Goal: Task Accomplishment & Management: Manage account settings

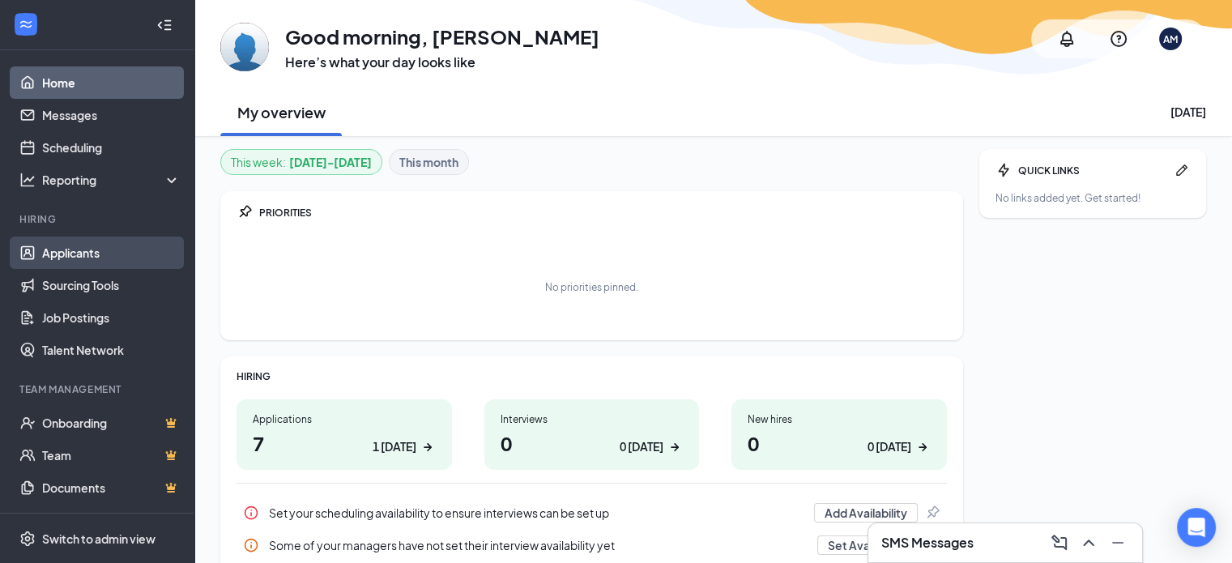
click at [53, 262] on link "Applicants" at bounding box center [111, 252] width 138 height 32
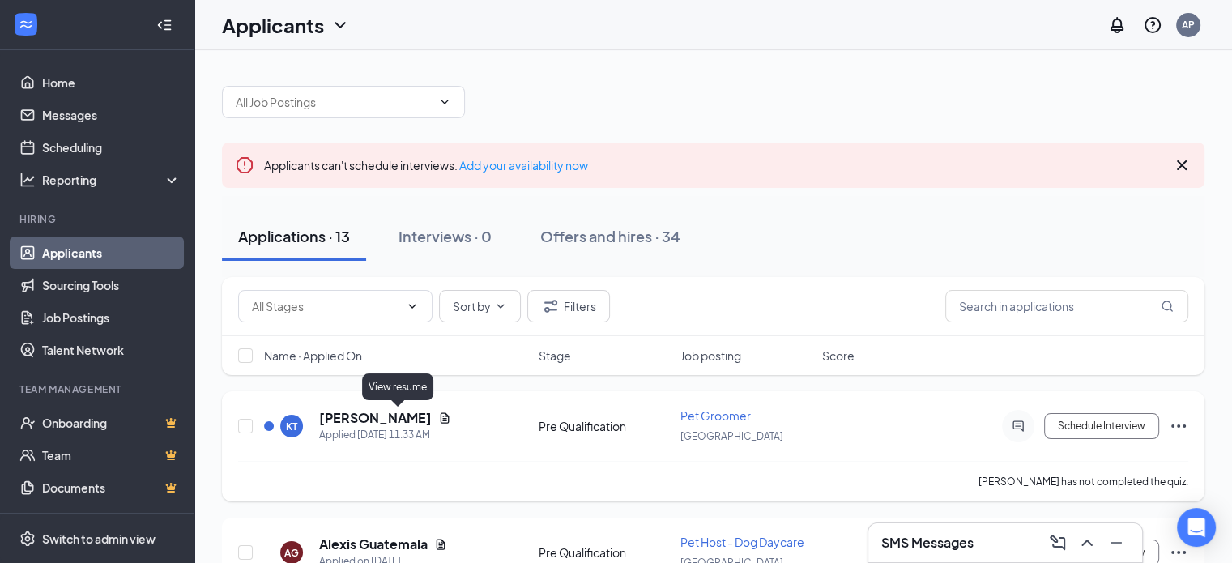
click at [438, 416] on icon "Document" at bounding box center [444, 417] width 13 height 13
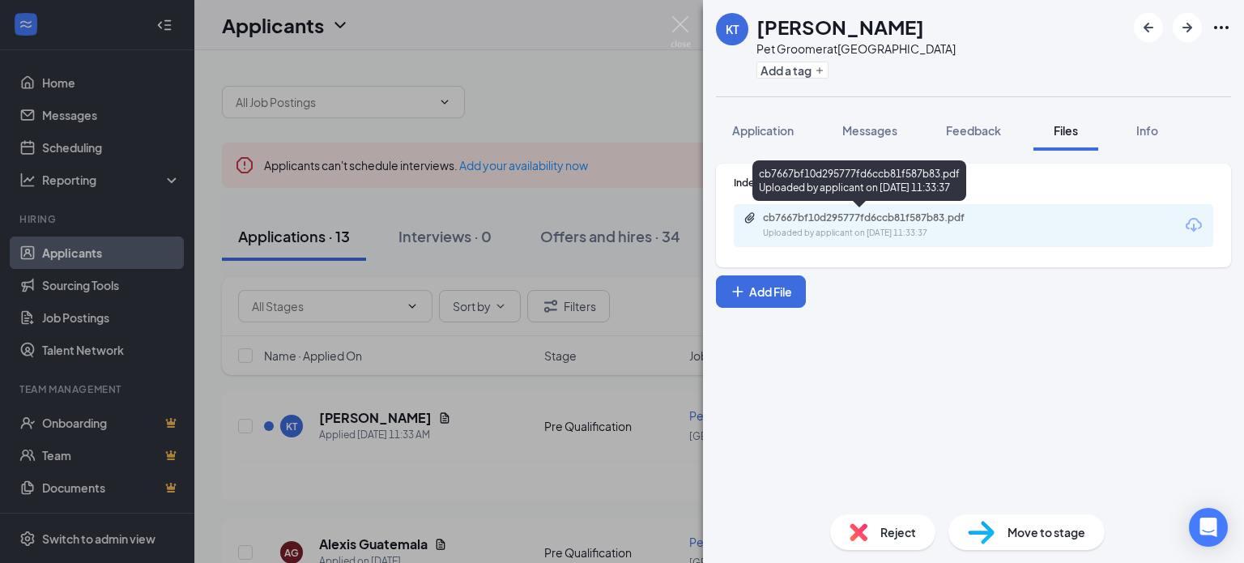
click at [858, 232] on div "Uploaded by applicant on [DATE] 11:33:37" at bounding box center [884, 233] width 243 height 13
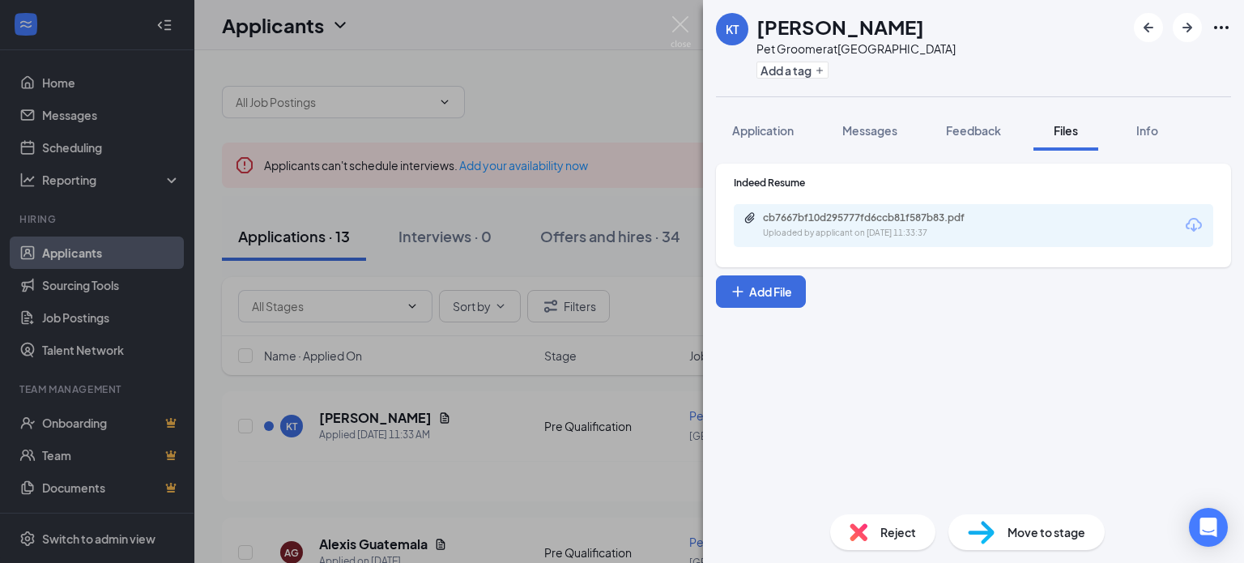
click at [455, 413] on div "KT [PERSON_NAME] Pet Groomer at [GEOGRAPHIC_DATA] Add a tag Application Message…" at bounding box center [622, 281] width 1244 height 563
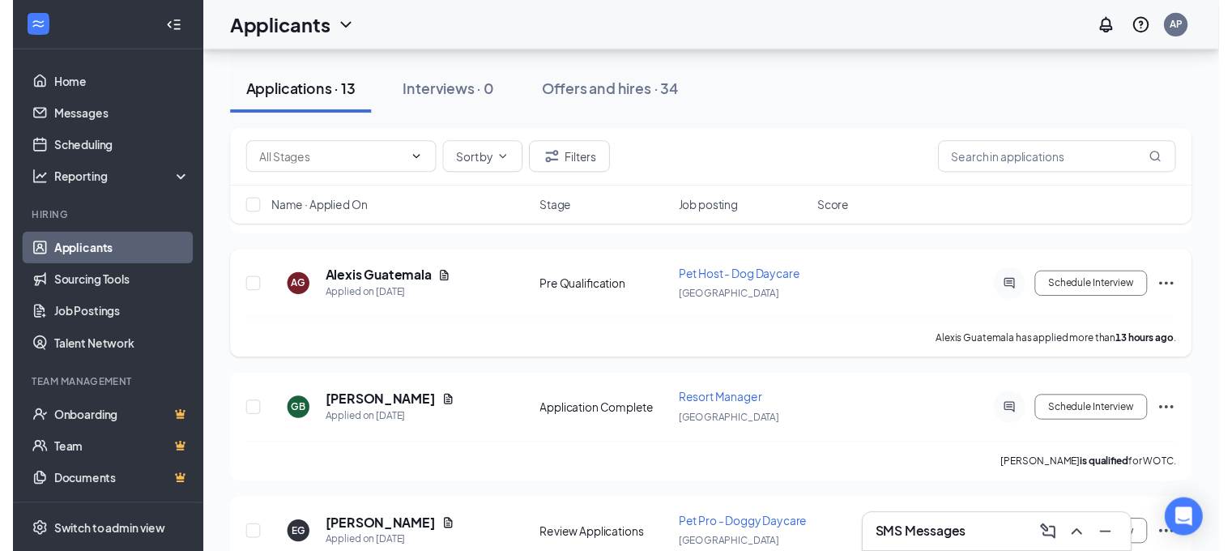
scroll to position [270, 0]
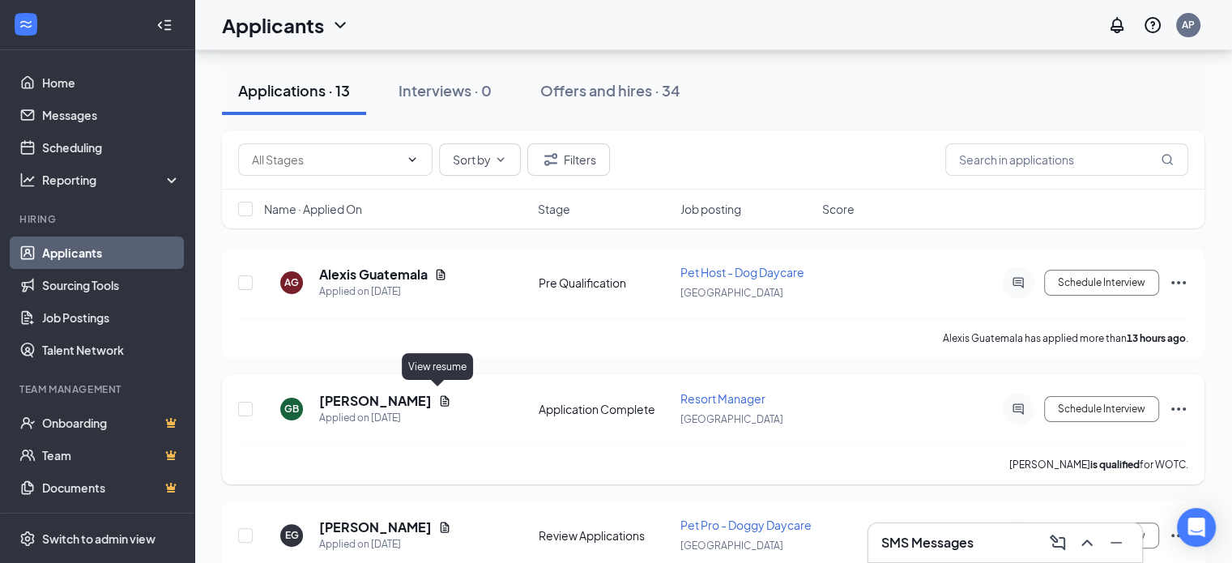
click at [438, 394] on icon "Document" at bounding box center [444, 400] width 13 height 13
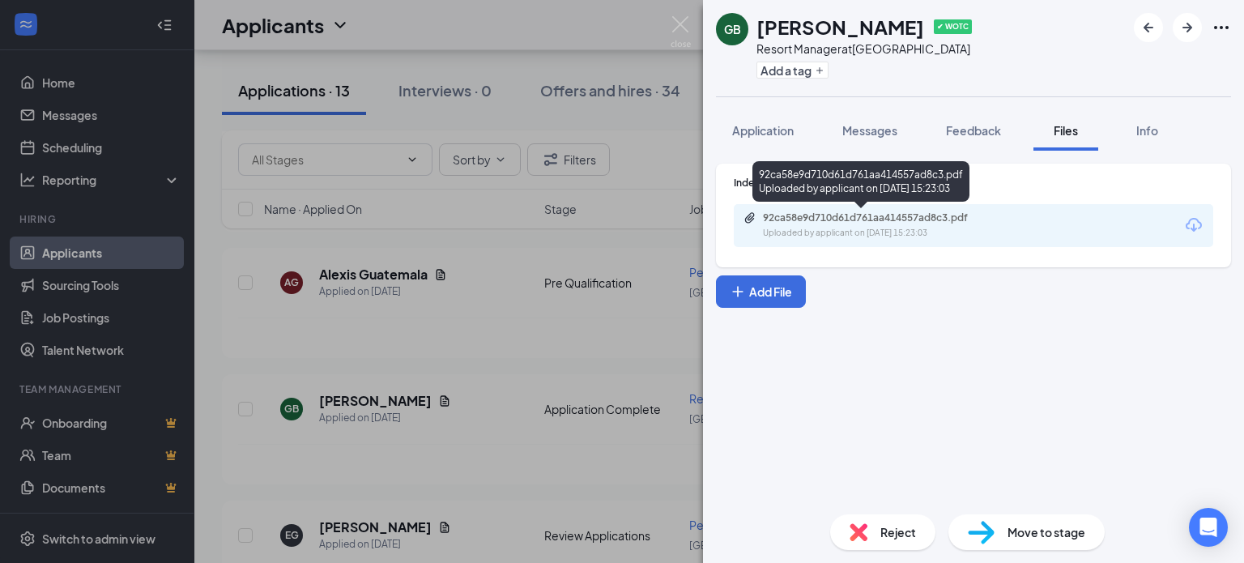
click at [854, 235] on div "Uploaded by applicant on [DATE] 15:23:03" at bounding box center [884, 233] width 243 height 13
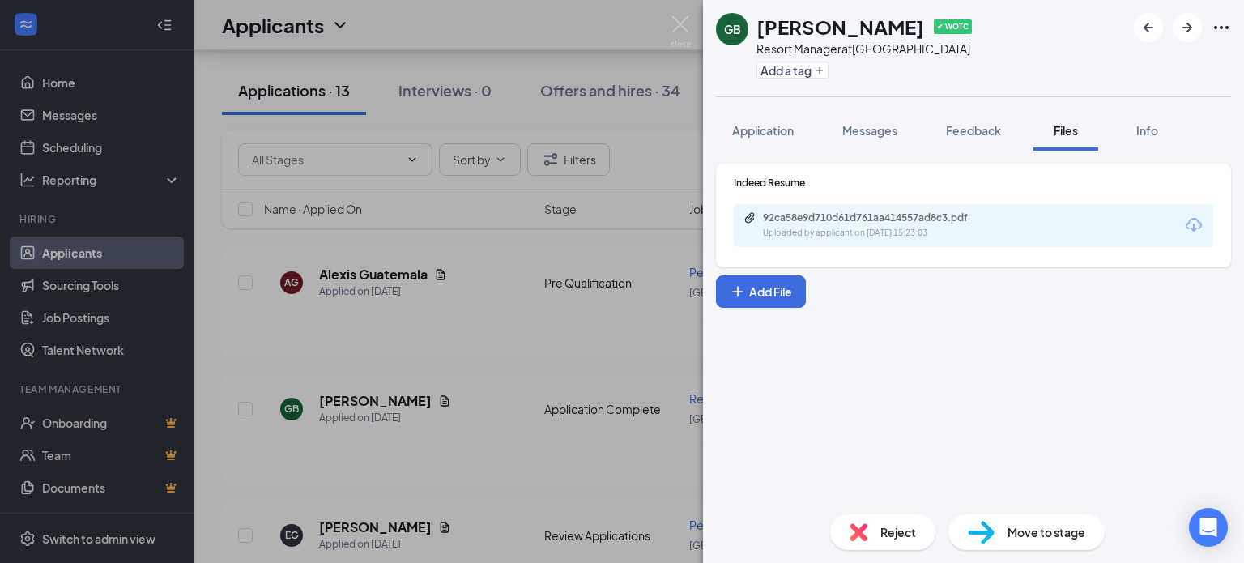
click at [491, 446] on div "GB [PERSON_NAME] ✔ WOTC Resort Manager at [GEOGRAPHIC_DATA] Add a tag Applicati…" at bounding box center [622, 281] width 1244 height 563
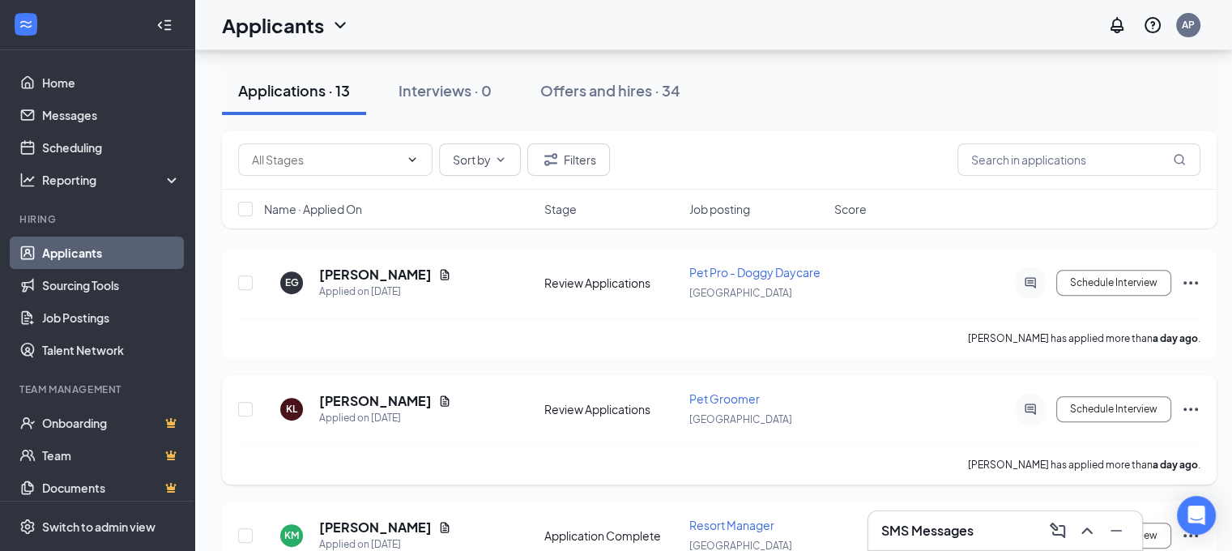
scroll to position [701, 0]
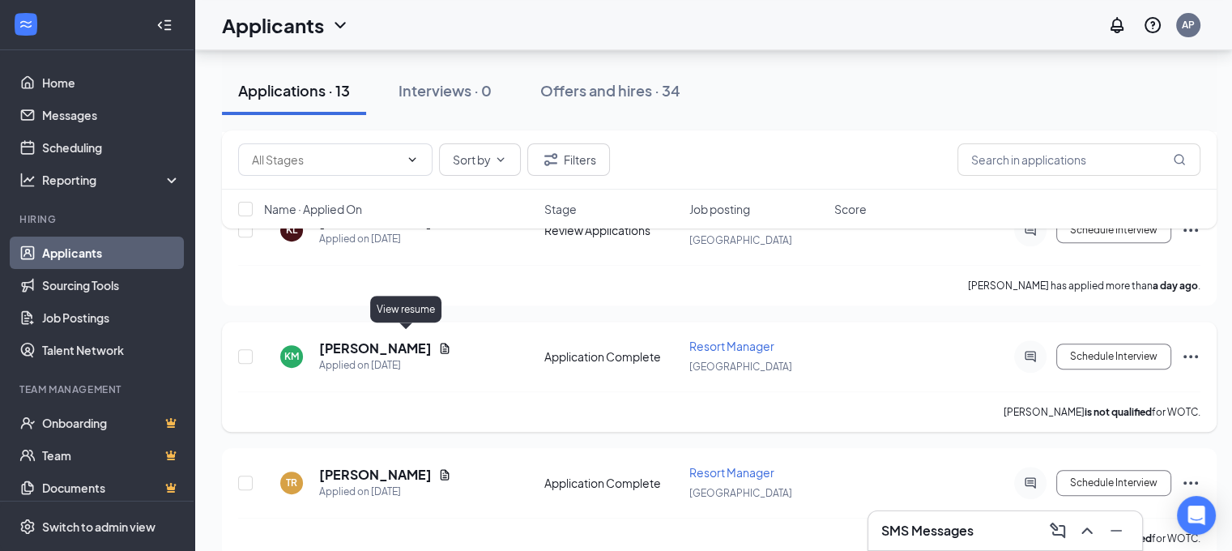
click at [438, 342] on icon "Document" at bounding box center [444, 348] width 13 height 13
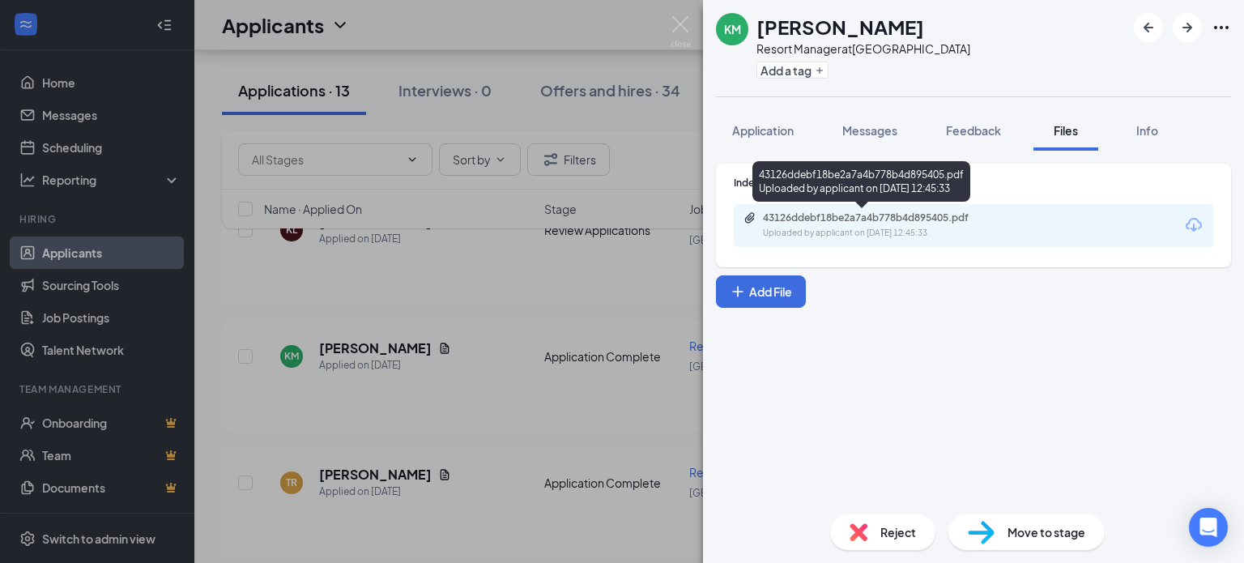
click at [813, 236] on div "Uploaded by applicant on [DATE] 12:45:33" at bounding box center [884, 233] width 243 height 13
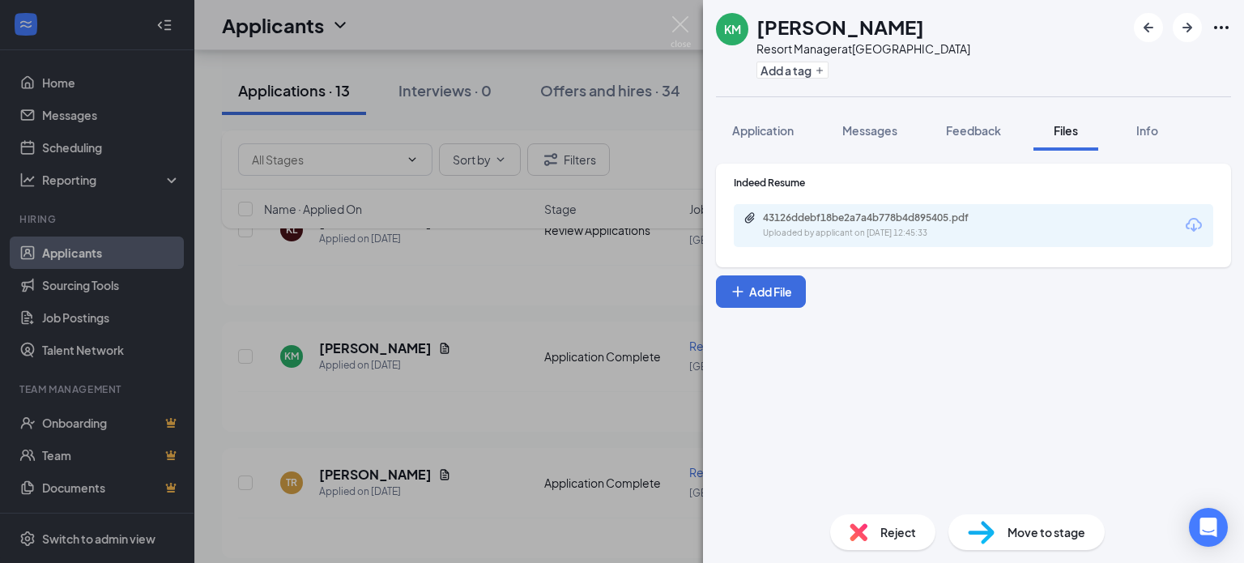
click at [502, 378] on div "KM [PERSON_NAME] Resort Manager at [GEOGRAPHIC_DATA] Add a tag Application Mess…" at bounding box center [622, 281] width 1244 height 563
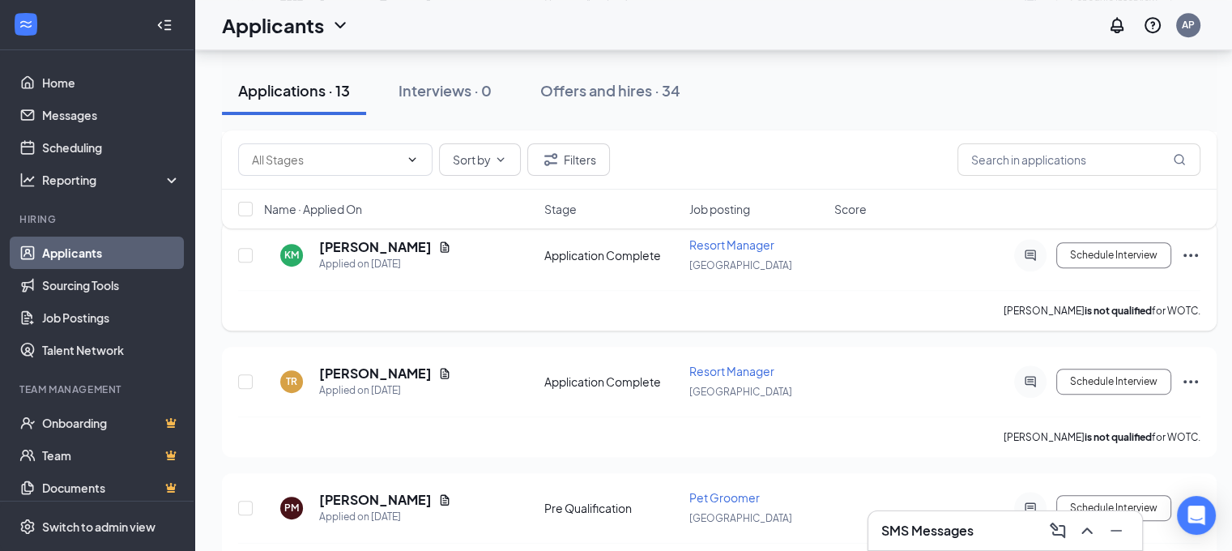
scroll to position [863, 0]
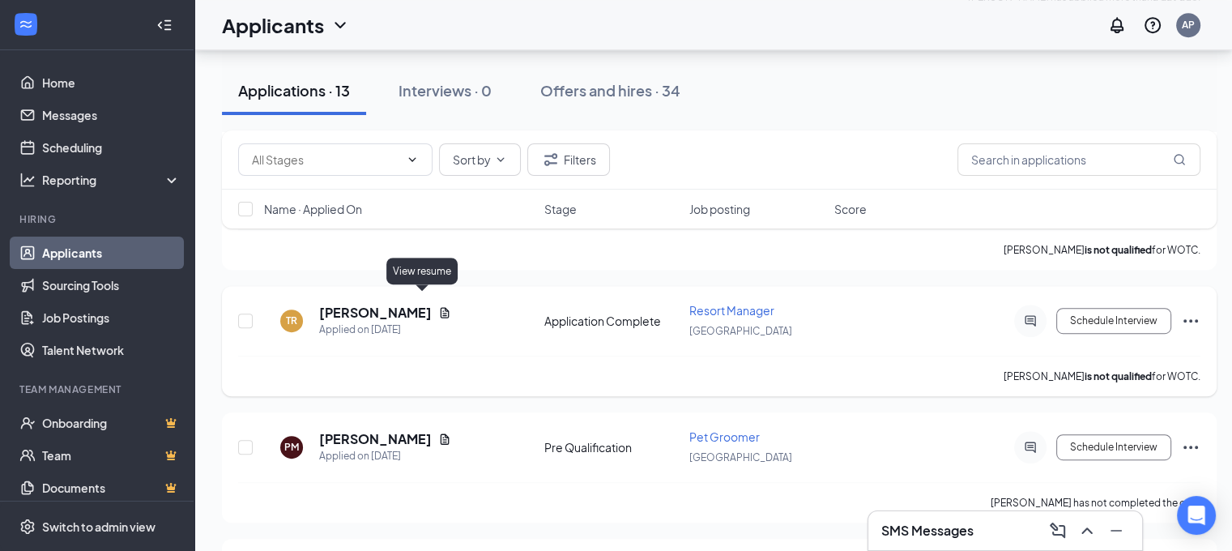
click at [441, 307] on icon "Document" at bounding box center [445, 312] width 9 height 11
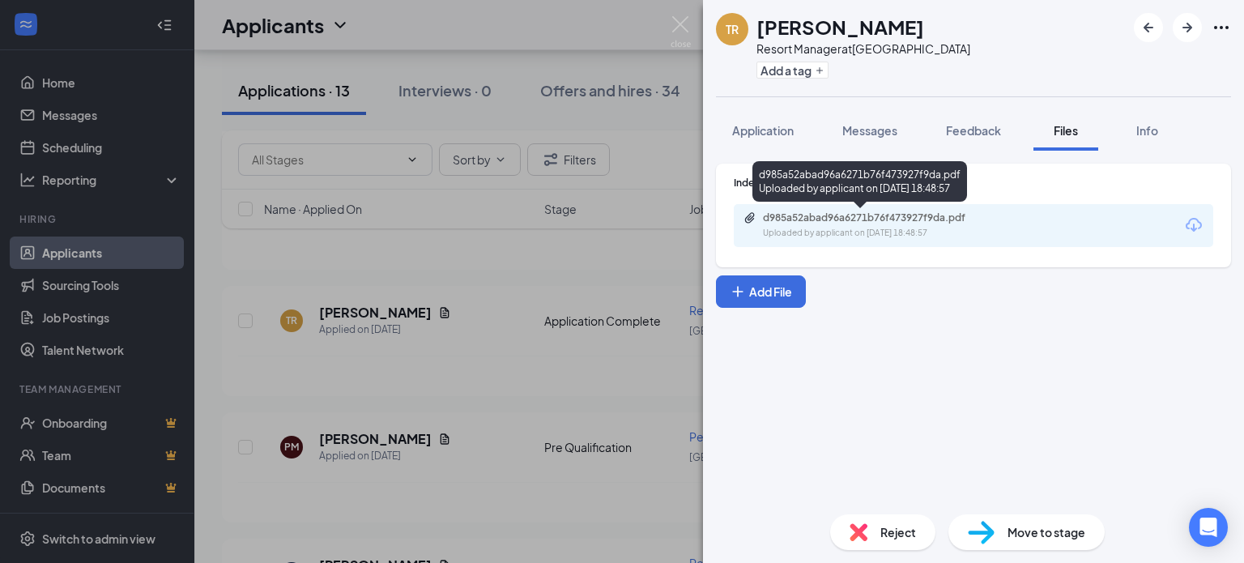
click at [797, 228] on div "Uploaded by applicant on [DATE] 18:48:57" at bounding box center [884, 233] width 243 height 13
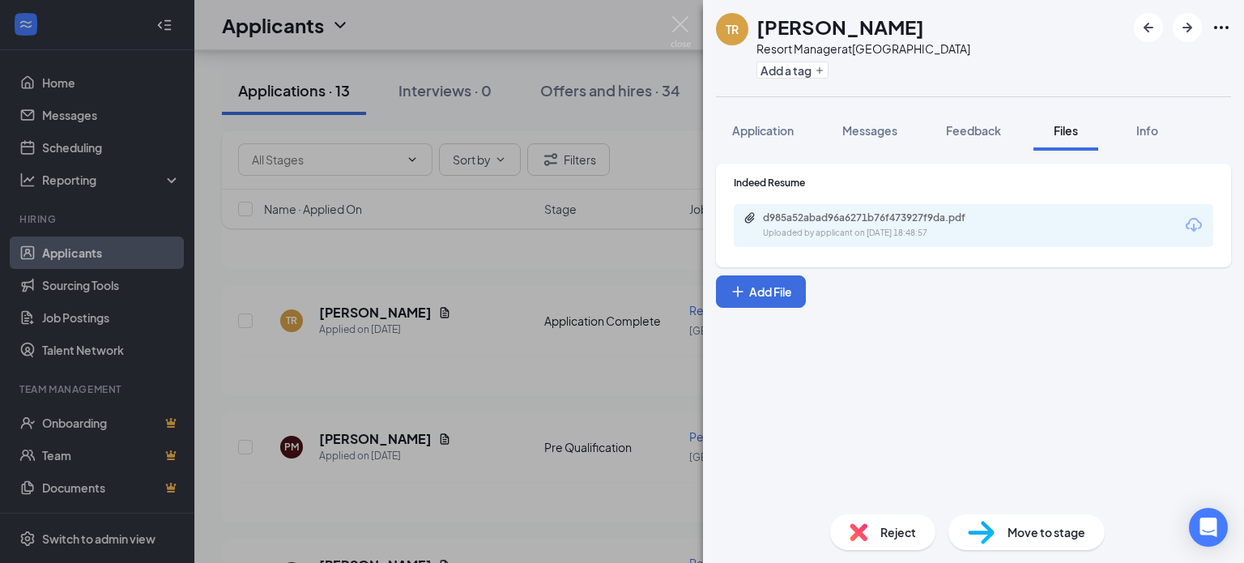
drag, startPoint x: 491, startPoint y: 401, endPoint x: 493, endPoint y: 393, distance: 8.5
click at [491, 401] on div "TR [PERSON_NAME] Resort Manager at [GEOGRAPHIC_DATA] Add a tag Application Mess…" at bounding box center [622, 281] width 1244 height 563
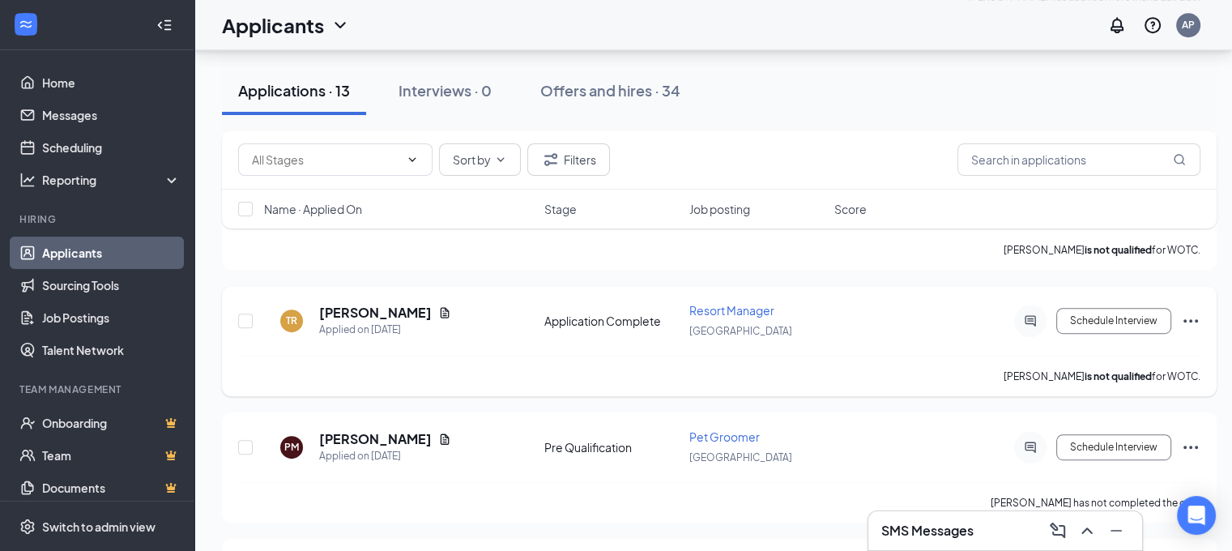
scroll to position [1025, 0]
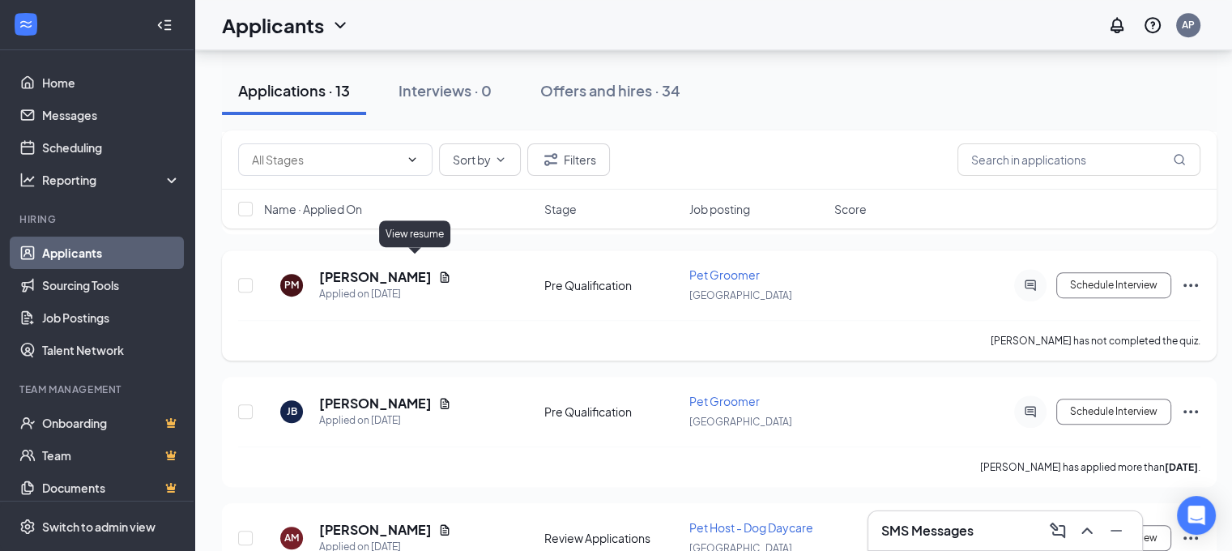
click at [438, 270] on icon "Document" at bounding box center [444, 276] width 13 height 13
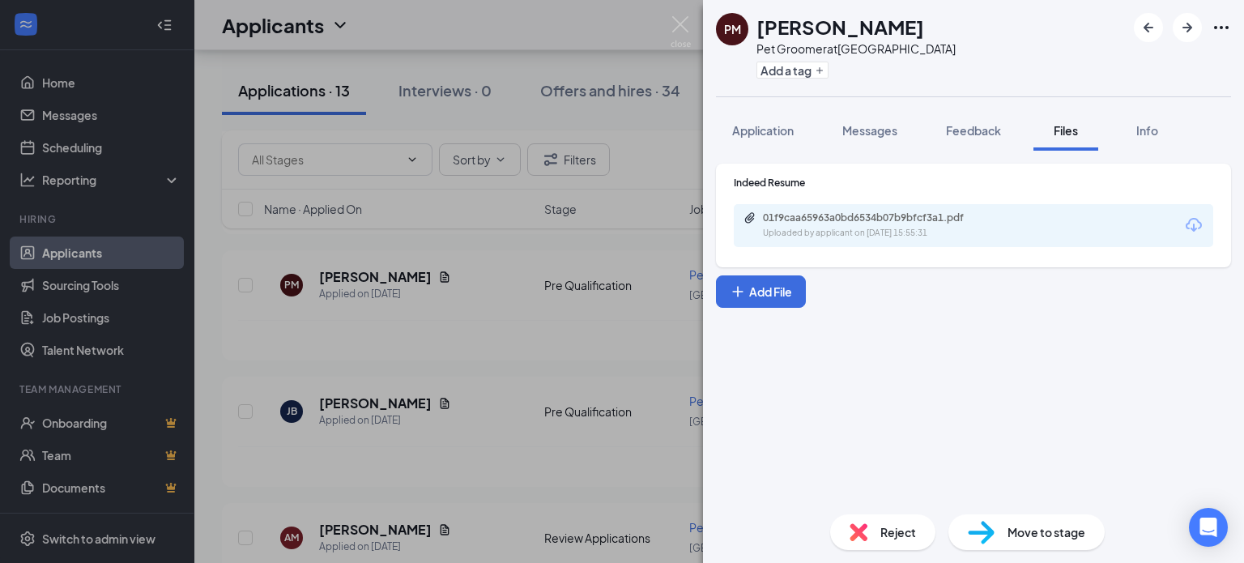
click at [787, 240] on div "01f9caa65963a0bd6534b07b9bfcf3a1.pdf Uploaded by applicant on [DATE] 15:55:31" at bounding box center [973, 225] width 479 height 43
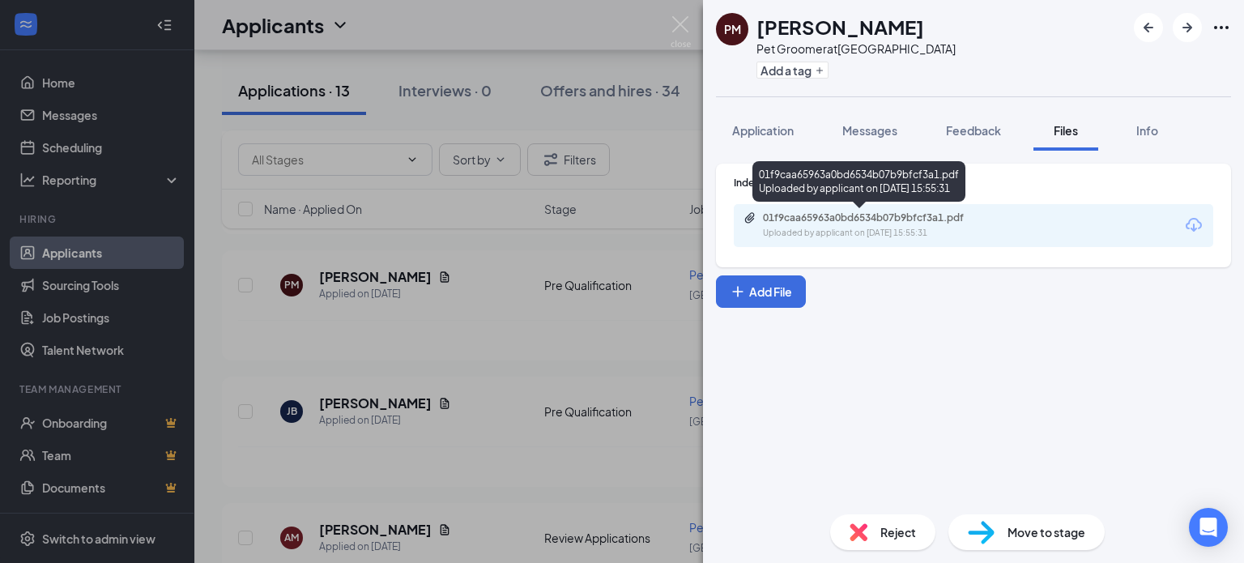
click at [787, 227] on div "Uploaded by applicant on [DATE] 15:55:31" at bounding box center [884, 233] width 243 height 13
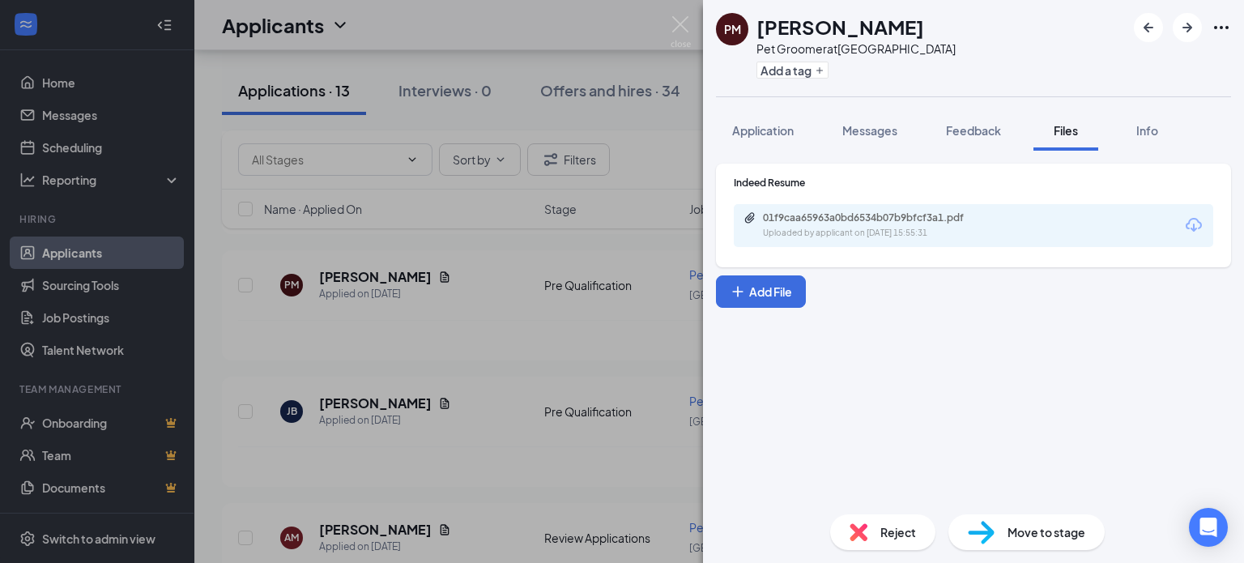
click at [469, 376] on div "PM [PERSON_NAME] Pet Groomer at [GEOGRAPHIC_DATA] Add a tag Application Message…" at bounding box center [622, 281] width 1244 height 563
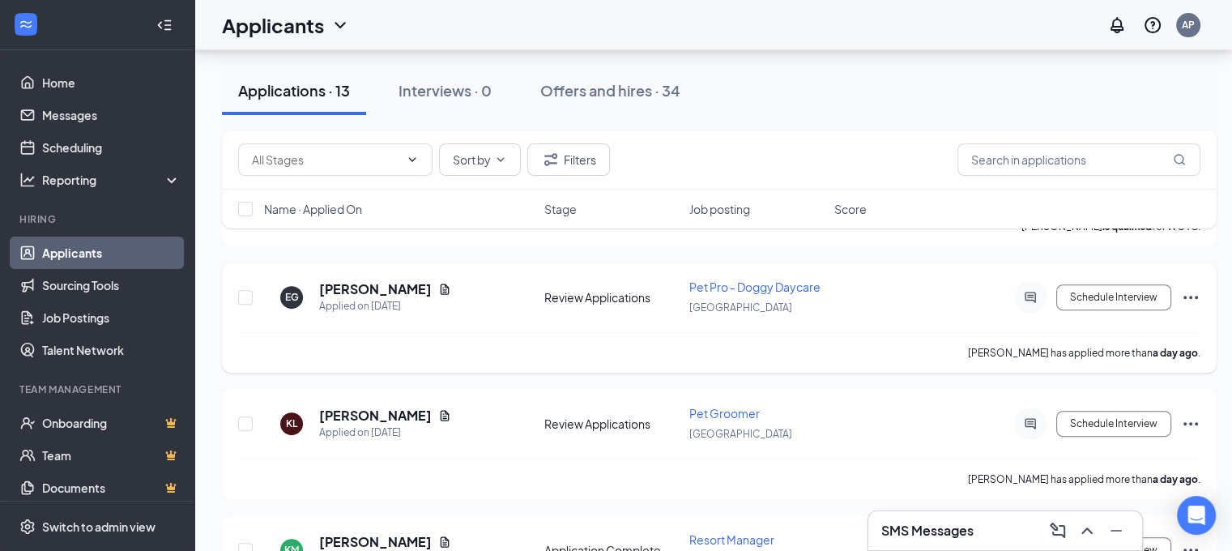
scroll to position [490, 0]
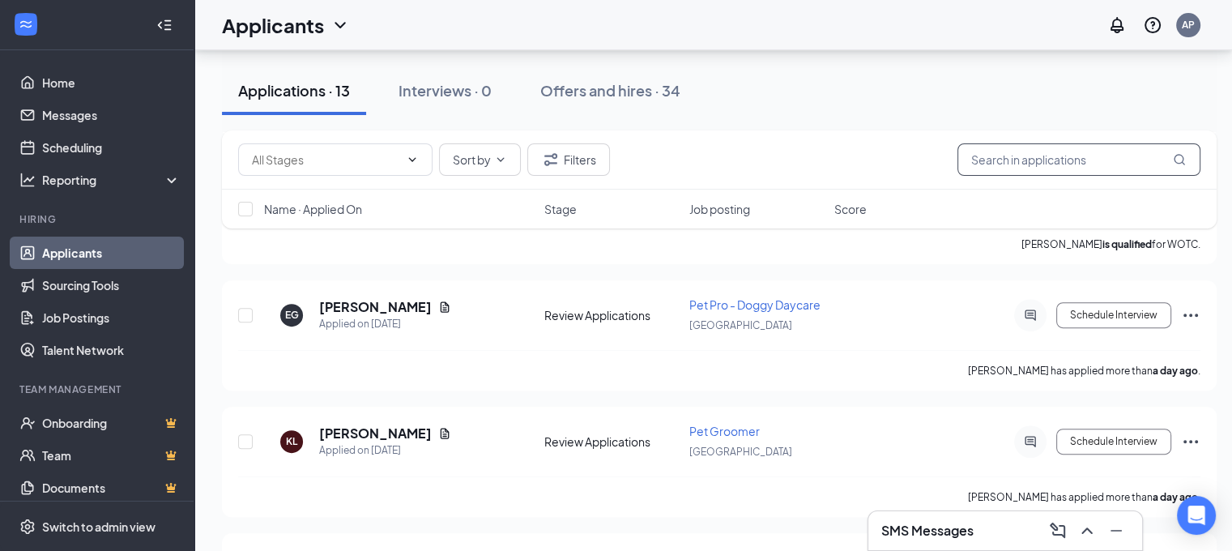
click at [1022, 156] on input "text" at bounding box center [1078, 159] width 243 height 32
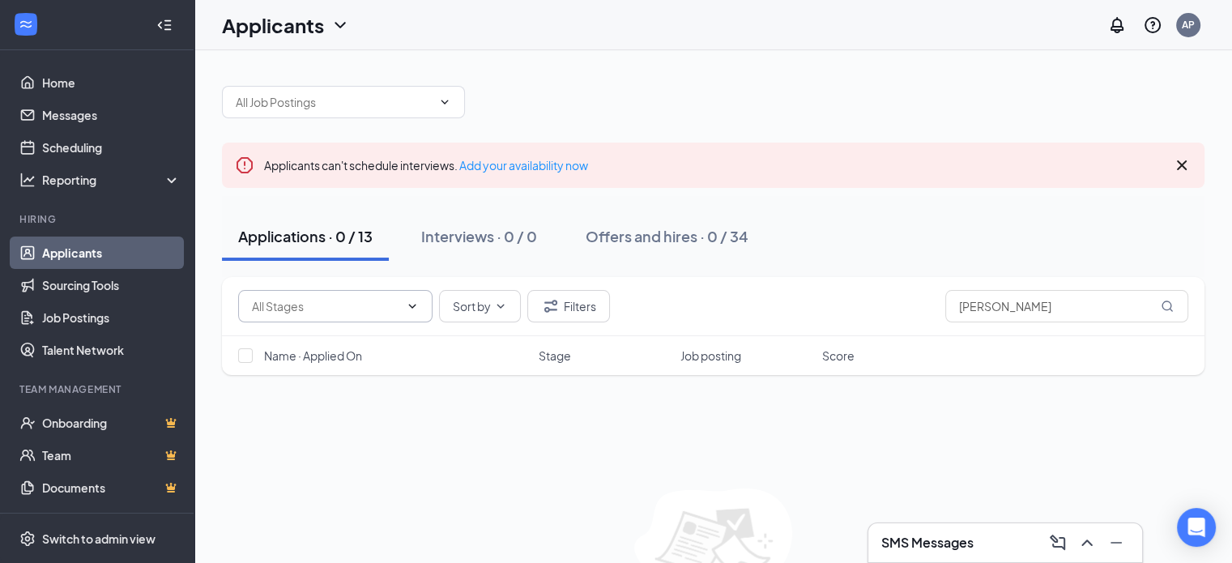
click at [412, 312] on icon "ChevronDown" at bounding box center [412, 306] width 13 height 13
click at [601, 307] on button "Filters" at bounding box center [568, 306] width 83 height 32
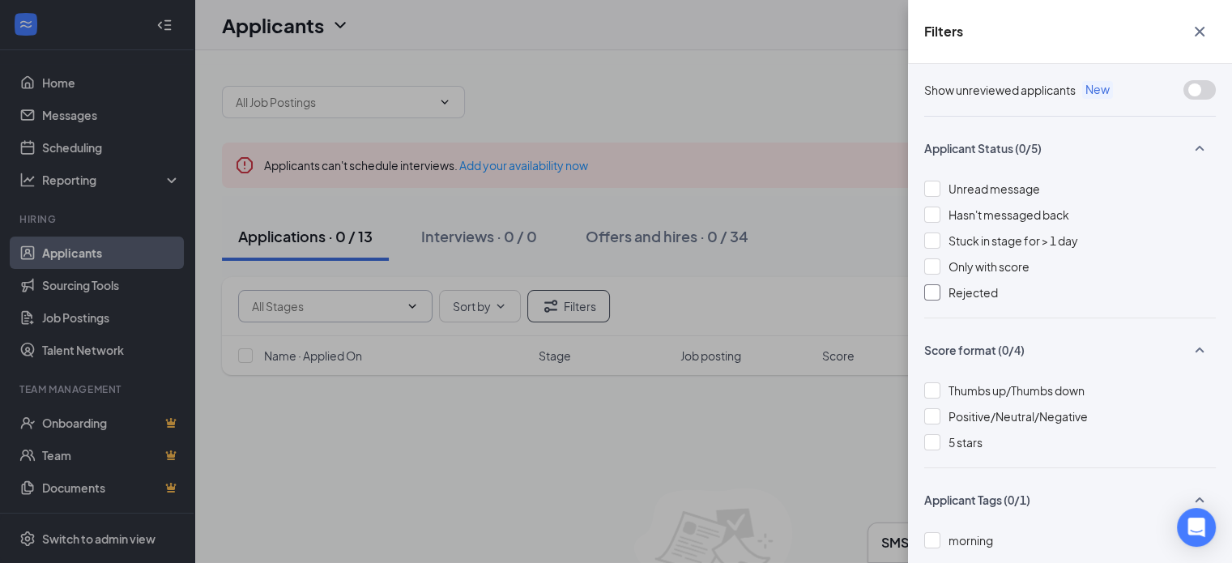
click at [964, 293] on span "Rejected" at bounding box center [972, 292] width 49 height 15
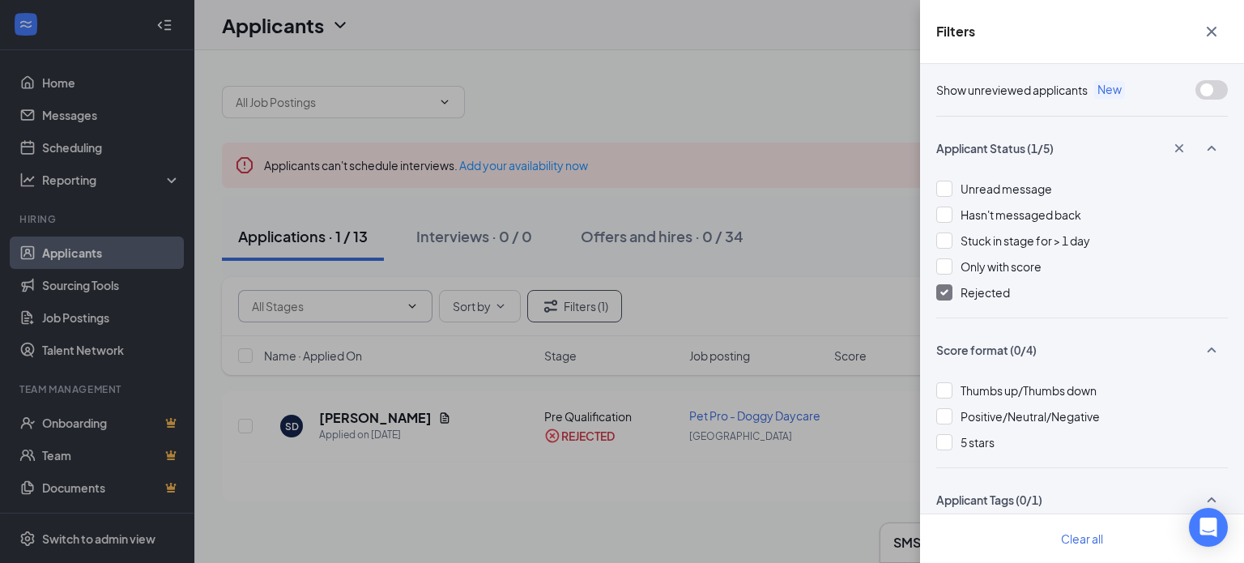
click at [470, 492] on div "Filters Show unreviewed applicants New Applicant Status (1/5) Unread message Ha…" at bounding box center [622, 281] width 1244 height 563
click at [1214, 29] on icon "Cross" at bounding box center [1212, 32] width 10 height 10
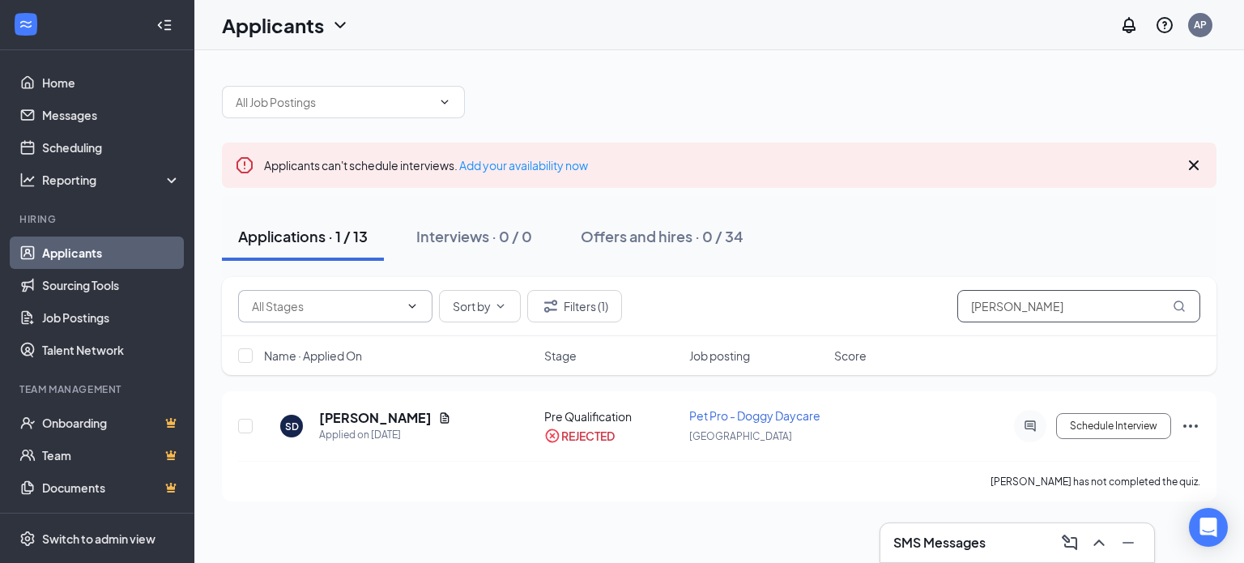
click at [1081, 314] on input "[PERSON_NAME]" at bounding box center [1078, 306] width 243 height 32
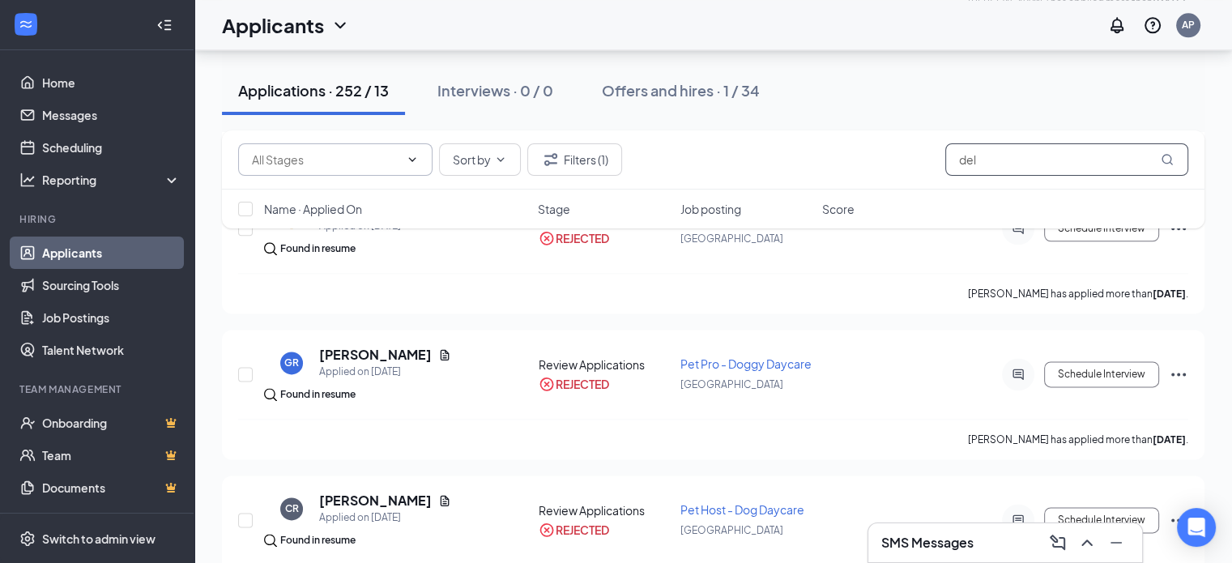
scroll to position [1944, 0]
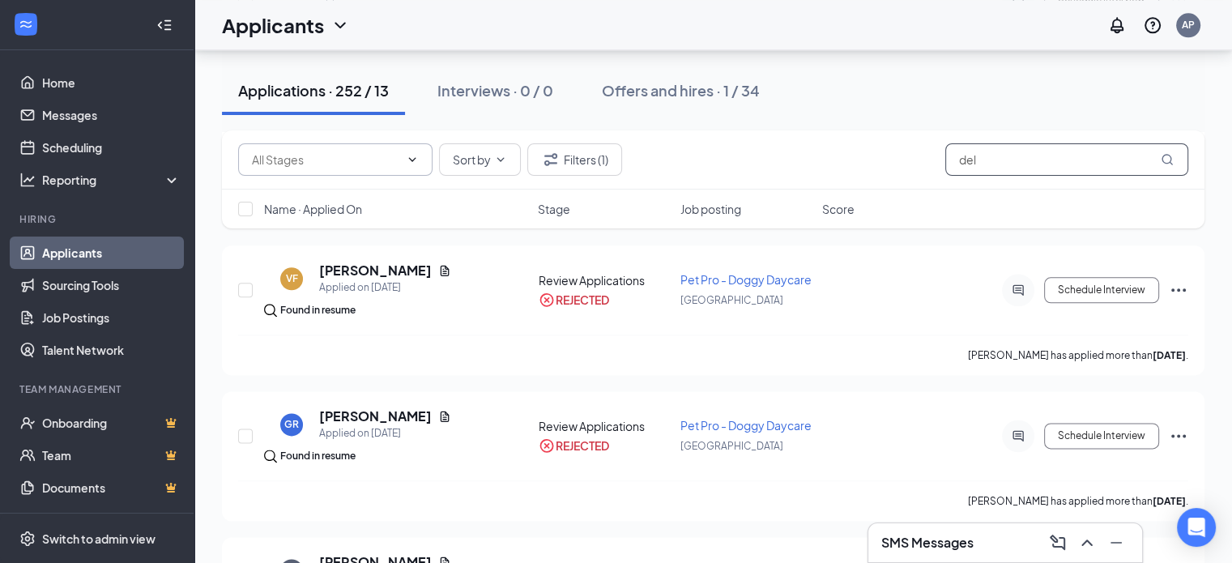
click at [982, 162] on input "del" at bounding box center [1066, 159] width 243 height 32
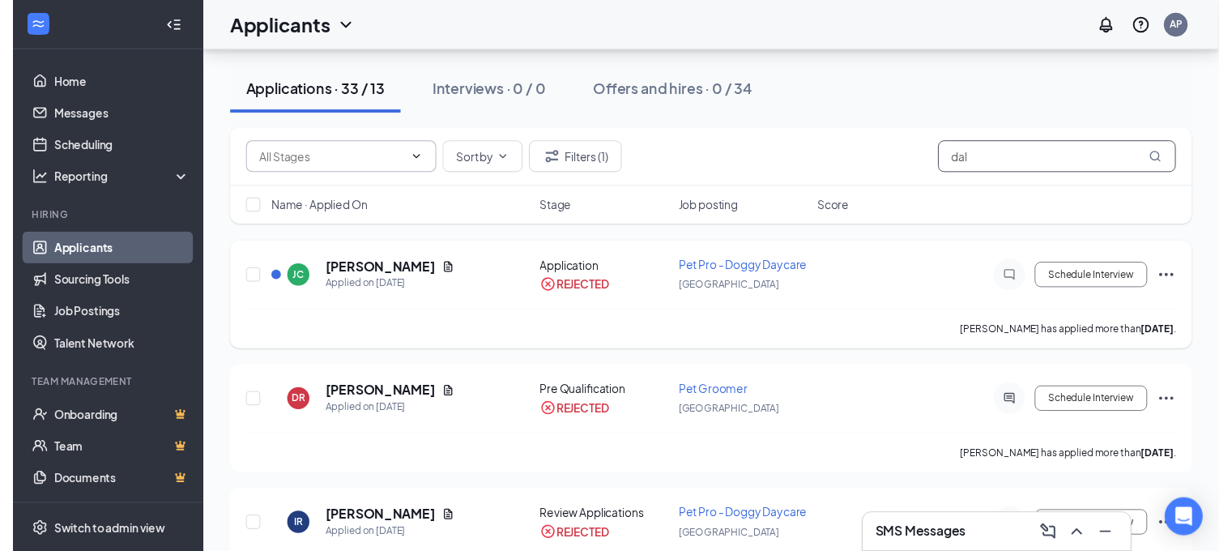
scroll to position [162, 0]
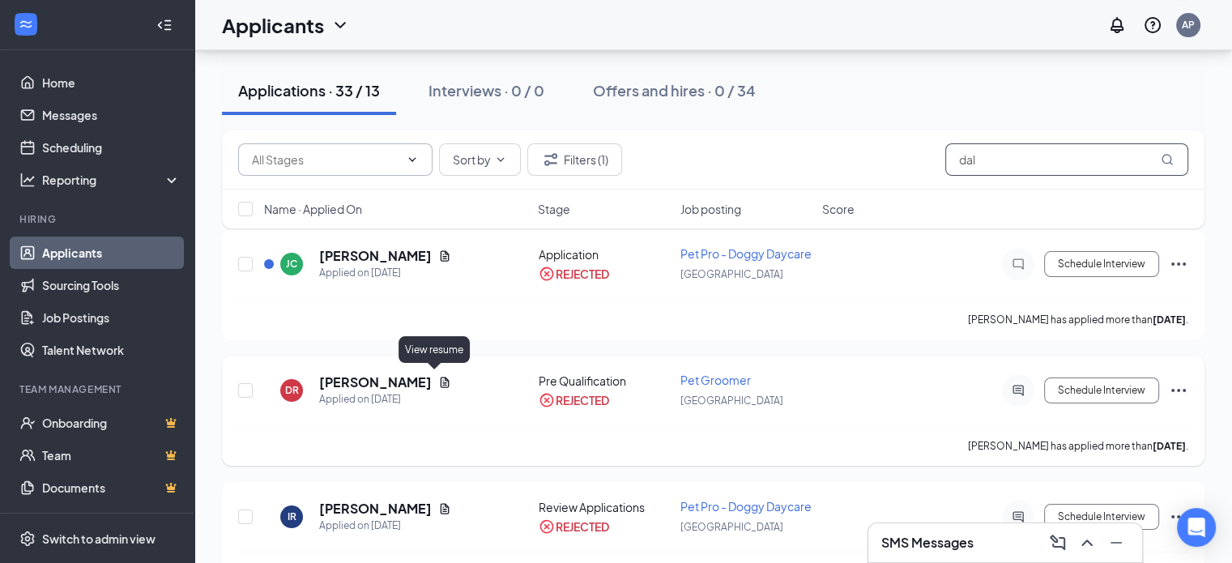
type input "dal"
click at [441, 379] on icon "Document" at bounding box center [445, 382] width 9 height 11
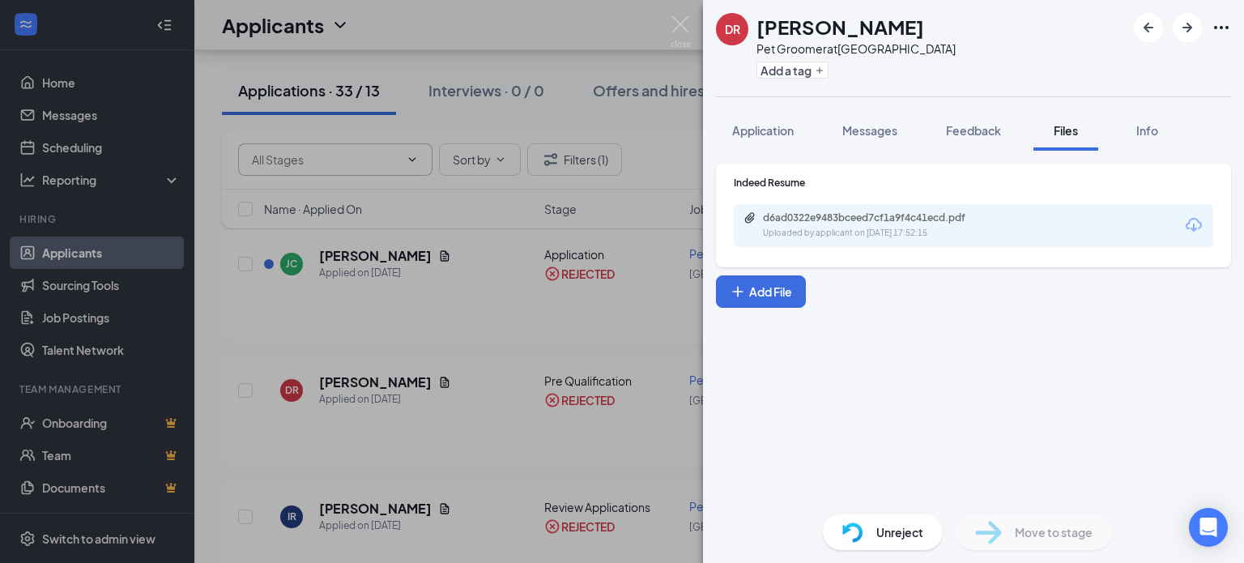
click at [839, 210] on div "d6ad0322e9483bceed7cf1a9f4c41ecd.pdf Uploaded by applicant on [DATE] 17:52:15" at bounding box center [973, 225] width 479 height 43
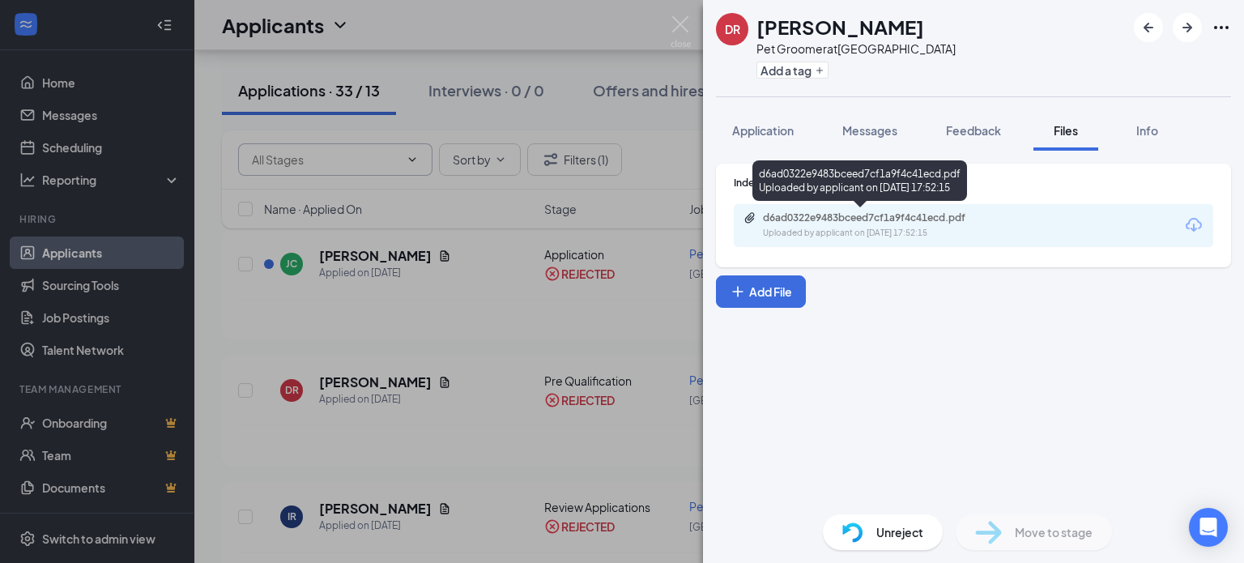
click at [833, 225] on div "d6ad0322e9483bceed7cf1a9f4c41ecd.pdf Uploaded by applicant on [DATE] 17:52:15" at bounding box center [874, 225] width 262 height 28
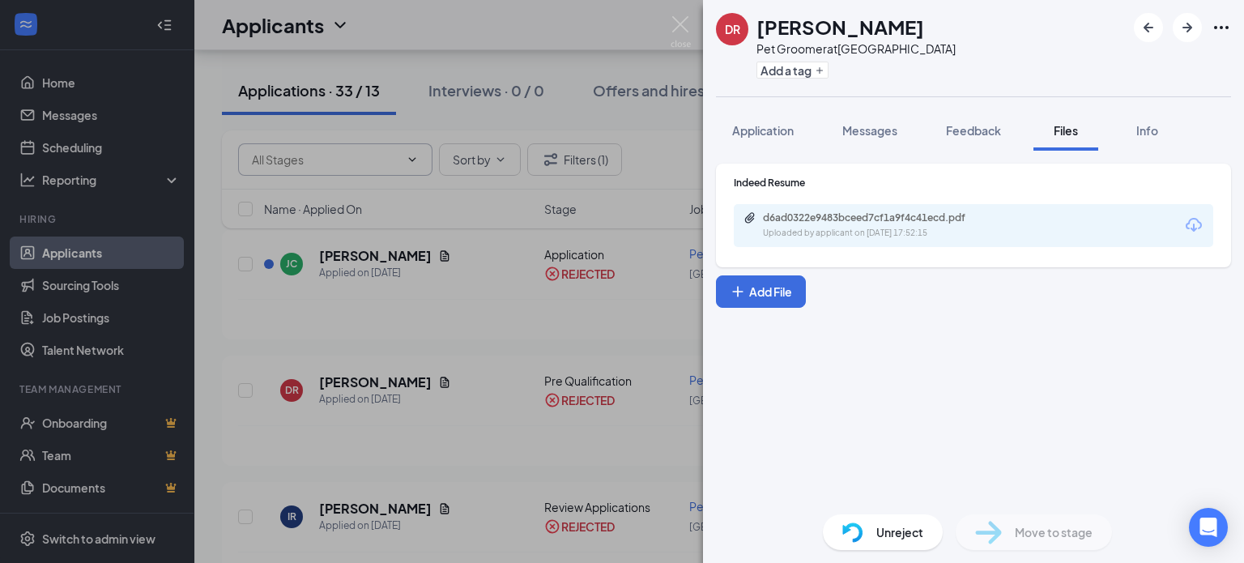
click at [479, 360] on div "[PERSON_NAME] Pet Groomer at [GEOGRAPHIC_DATA] Add a tag Application Messages F…" at bounding box center [622, 281] width 1244 height 563
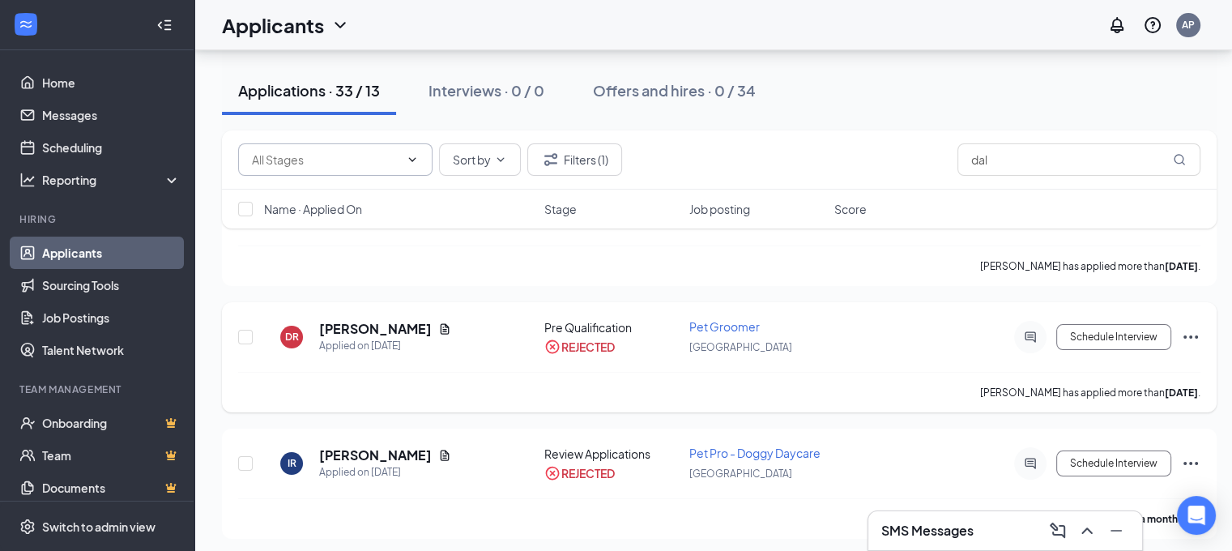
scroll to position [162, 0]
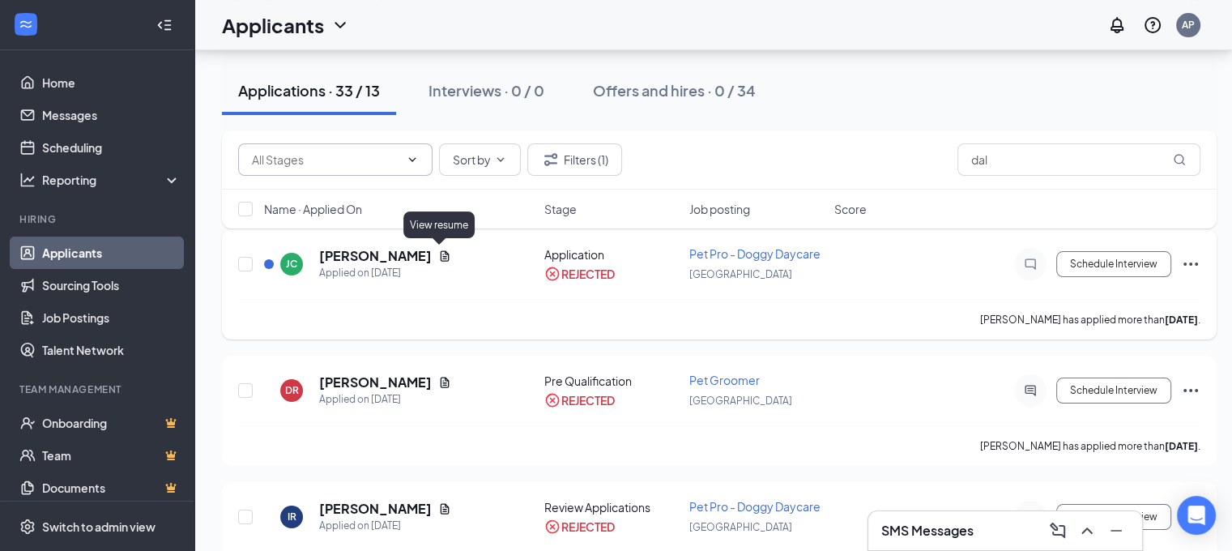
click at [438, 252] on icon "Document" at bounding box center [444, 255] width 13 height 13
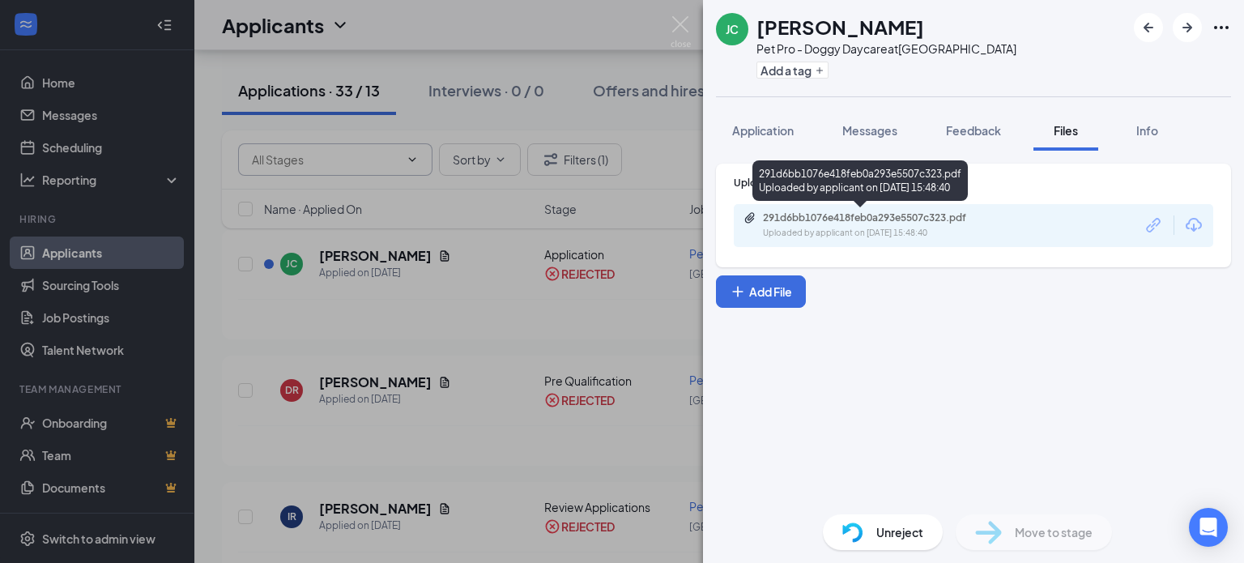
click at [897, 221] on div "291d6bb1076e418feb0a293e5507c323.pdf" at bounding box center [876, 217] width 227 height 13
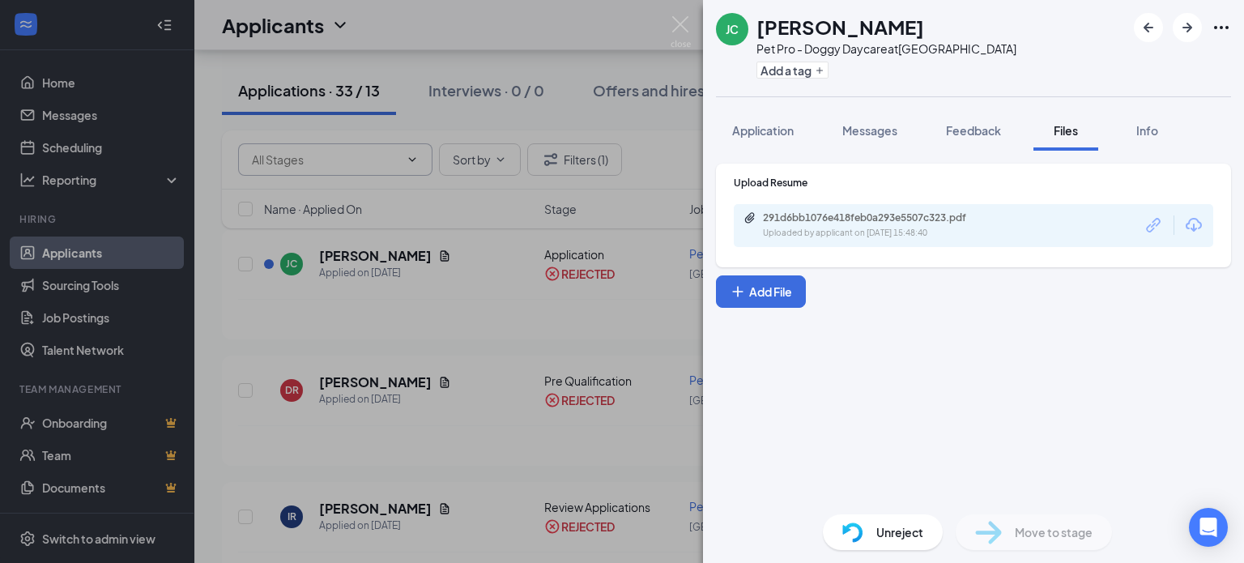
click at [490, 356] on div "[PERSON_NAME] Pet Pro - Doggy Daycare at [GEOGRAPHIC_DATA] Add a tag Applicatio…" at bounding box center [622, 281] width 1244 height 563
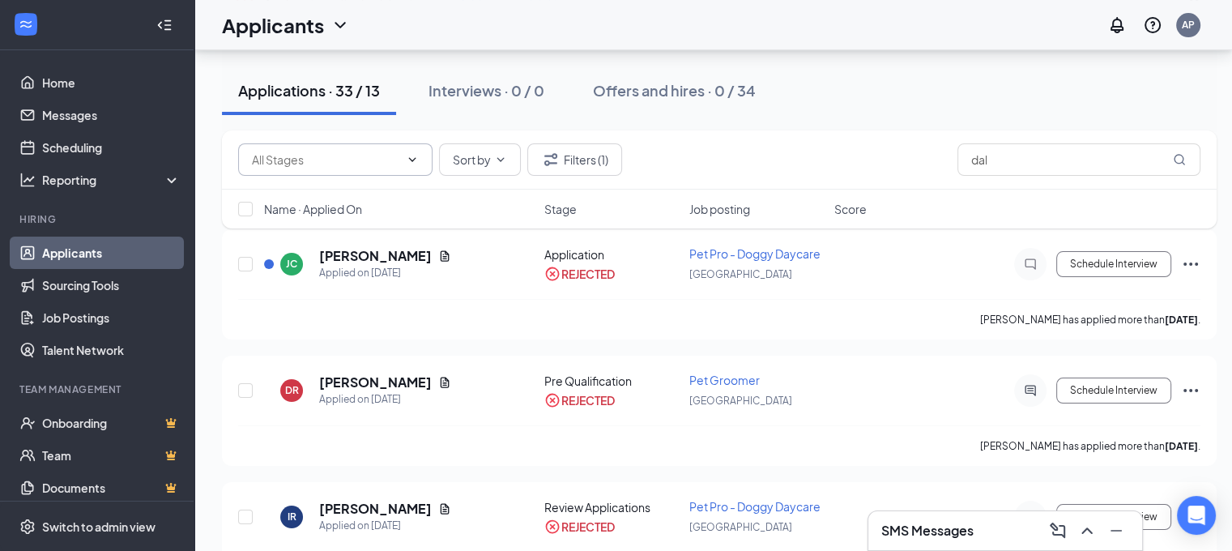
click at [246, 92] on div "Applications · 33 / 13" at bounding box center [309, 90] width 142 height 20
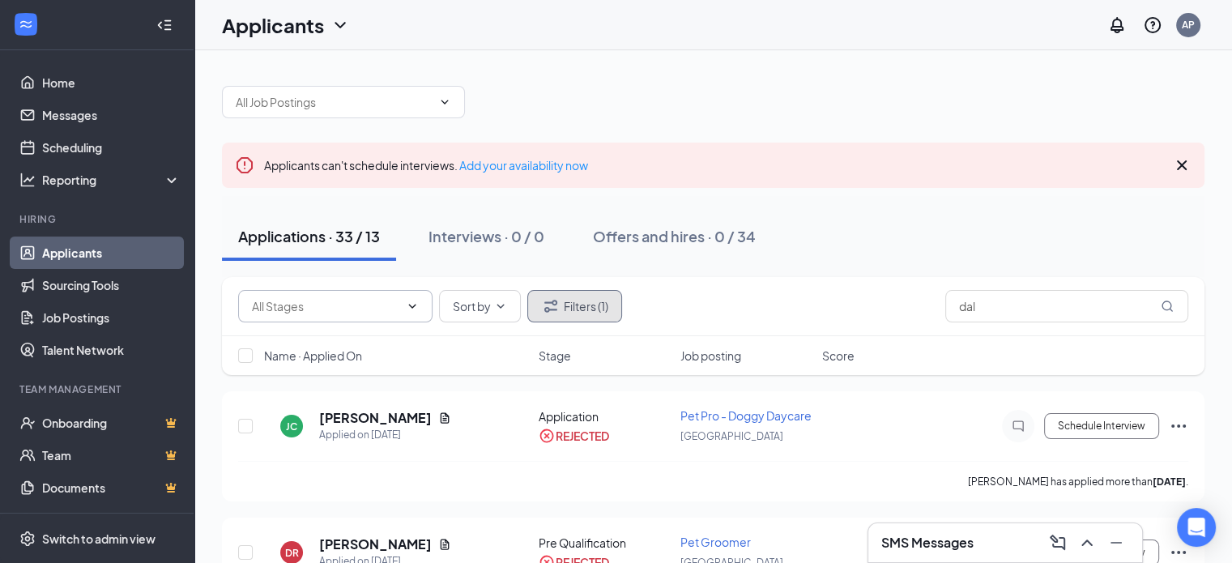
click at [612, 313] on button "Filters (1)" at bounding box center [574, 306] width 95 height 32
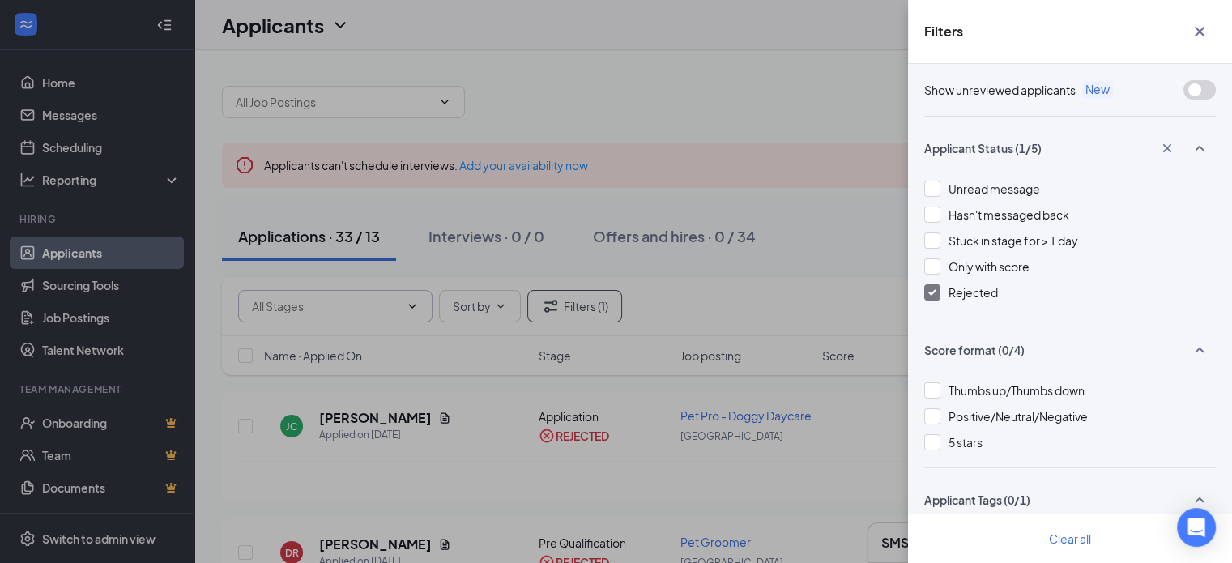
click at [931, 297] on div at bounding box center [932, 292] width 16 height 16
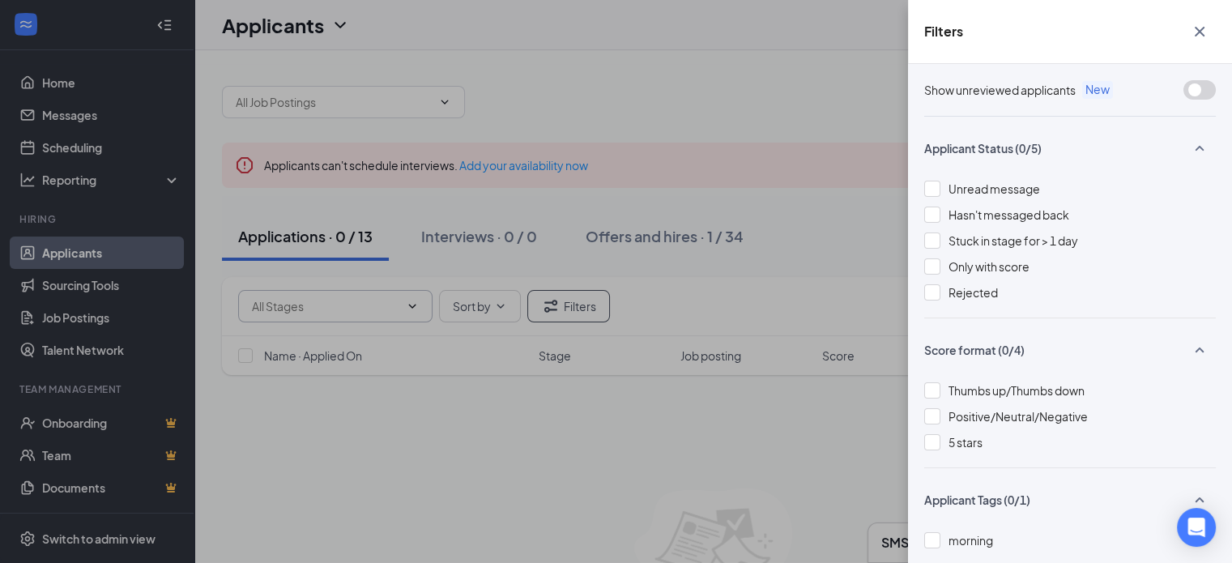
click at [1195, 27] on icon "Cross" at bounding box center [1199, 31] width 19 height 19
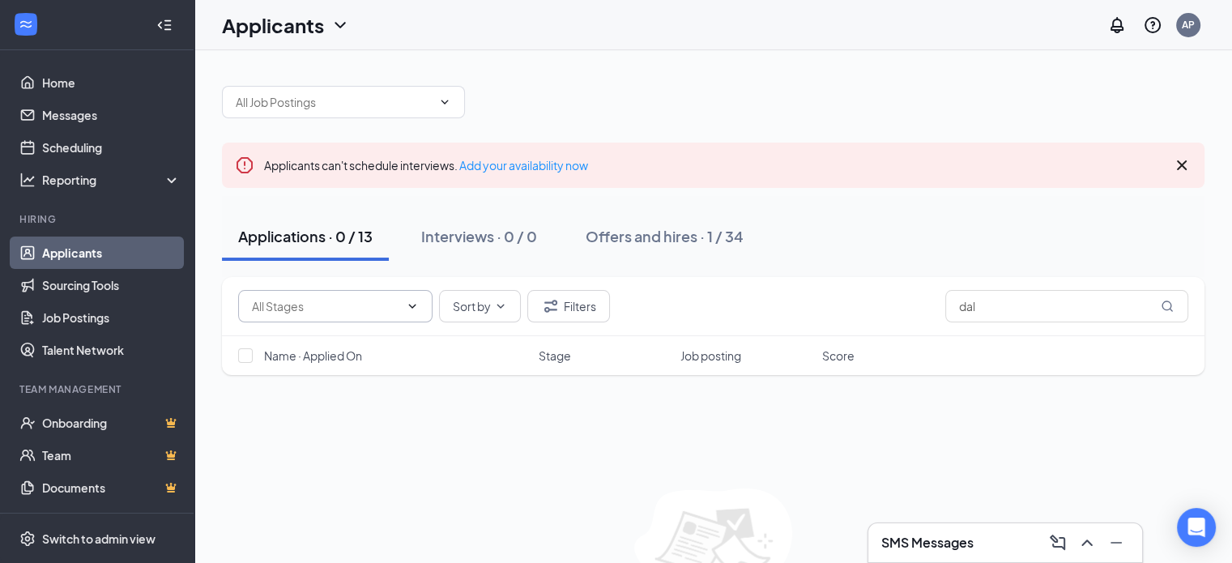
click at [67, 255] on link "Applicants" at bounding box center [111, 252] width 138 height 32
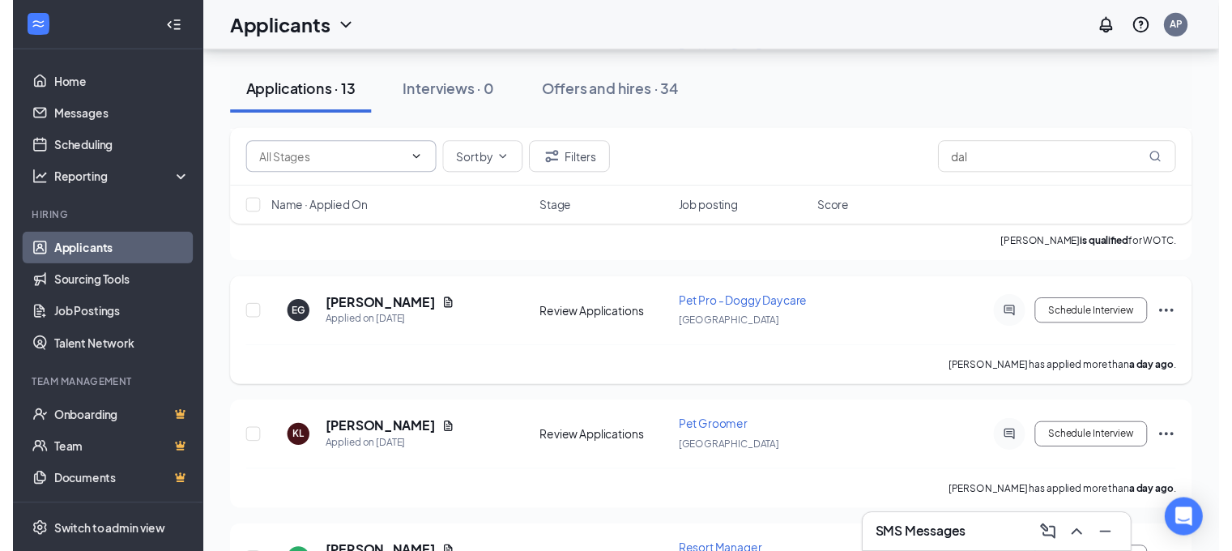
scroll to position [539, 0]
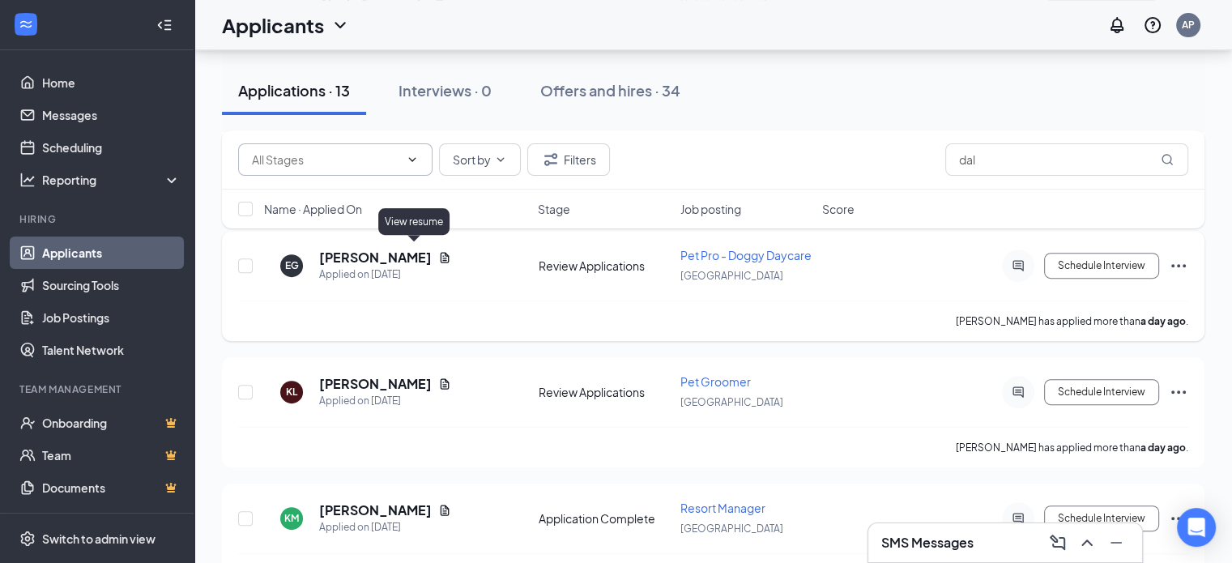
click at [438, 251] on icon "Document" at bounding box center [444, 257] width 13 height 13
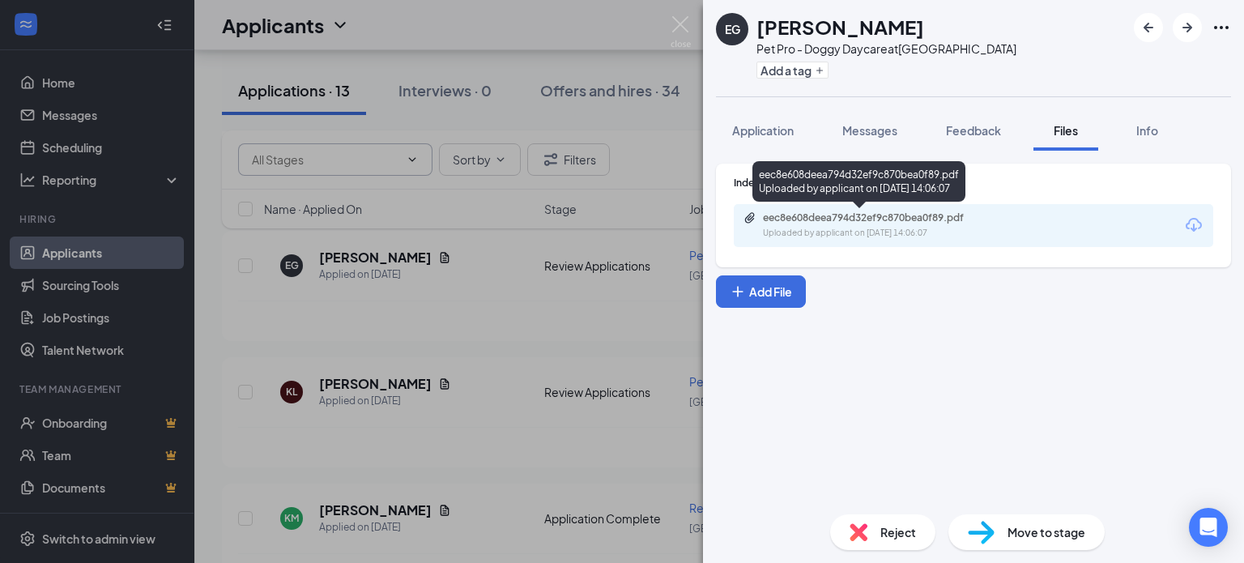
click at [842, 227] on div "Uploaded by applicant on [DATE] 14:06:07" at bounding box center [884, 233] width 243 height 13
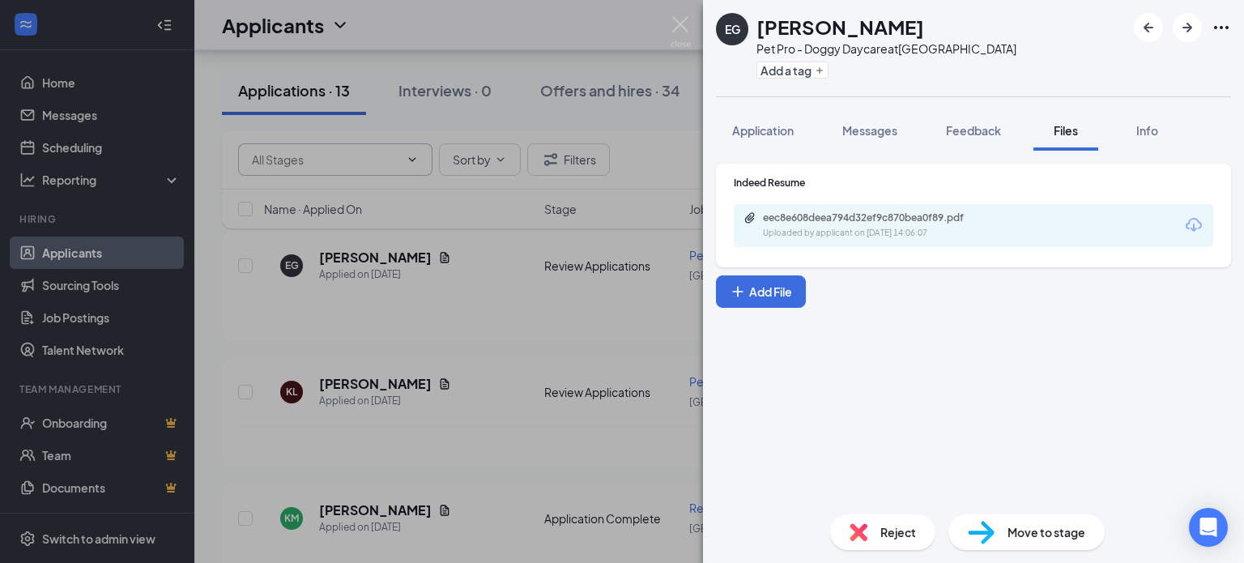
click at [508, 346] on div "EG [PERSON_NAME] Pet Pro - Doggy Daycare at [GEOGRAPHIC_DATA] Add a tag Applica…" at bounding box center [622, 281] width 1244 height 563
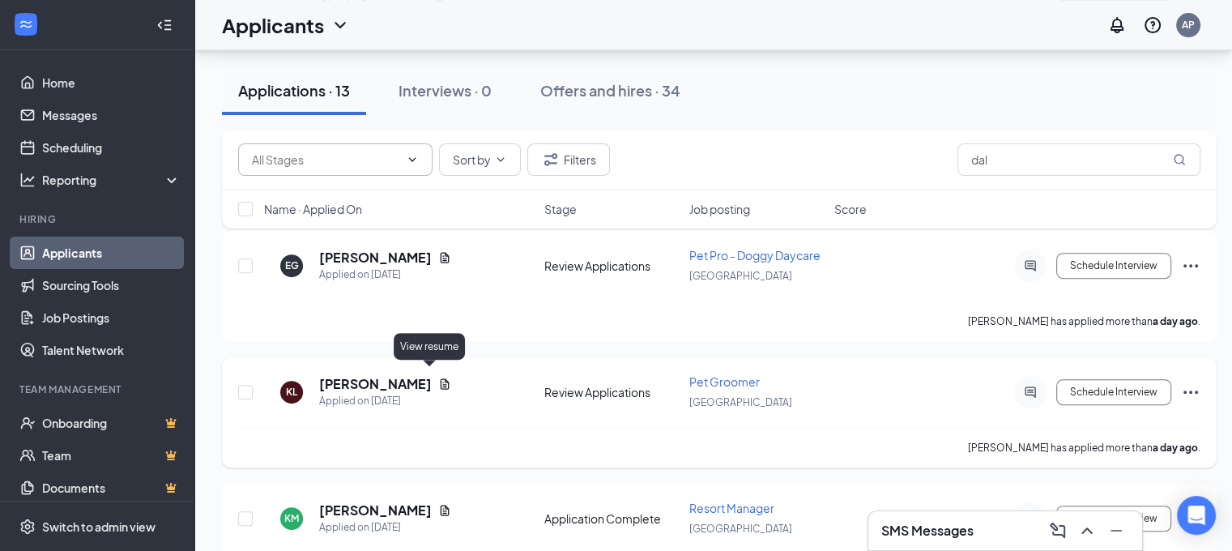
click at [438, 377] on icon "Document" at bounding box center [444, 383] width 13 height 13
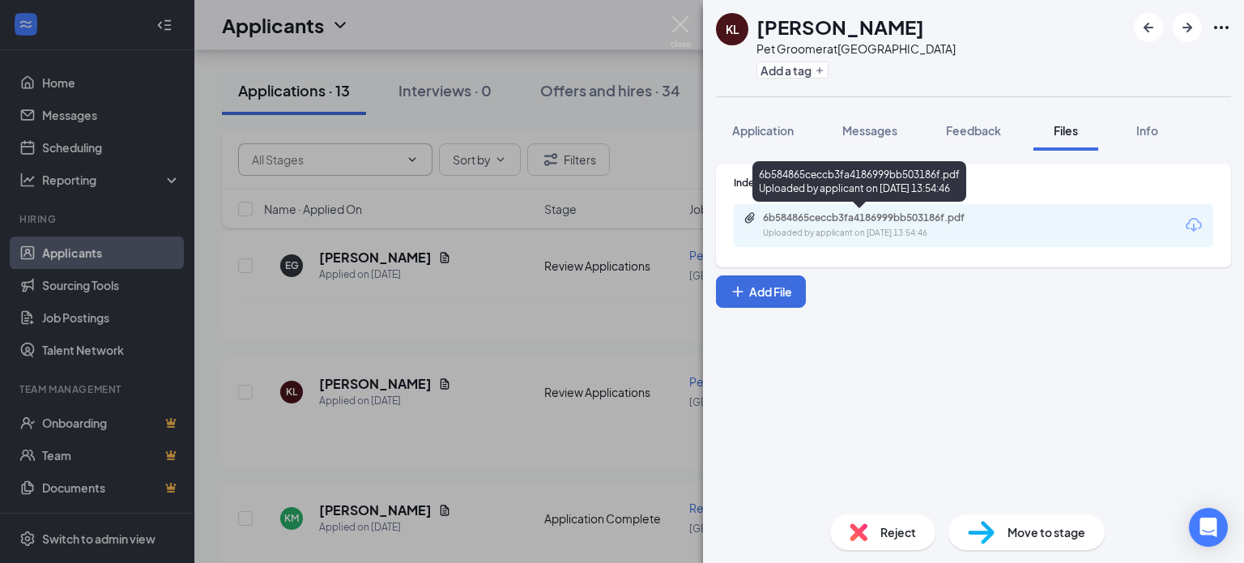
click at [826, 216] on div "6b584865ceccb3fa4186999bb503186f.pdf" at bounding box center [876, 217] width 227 height 13
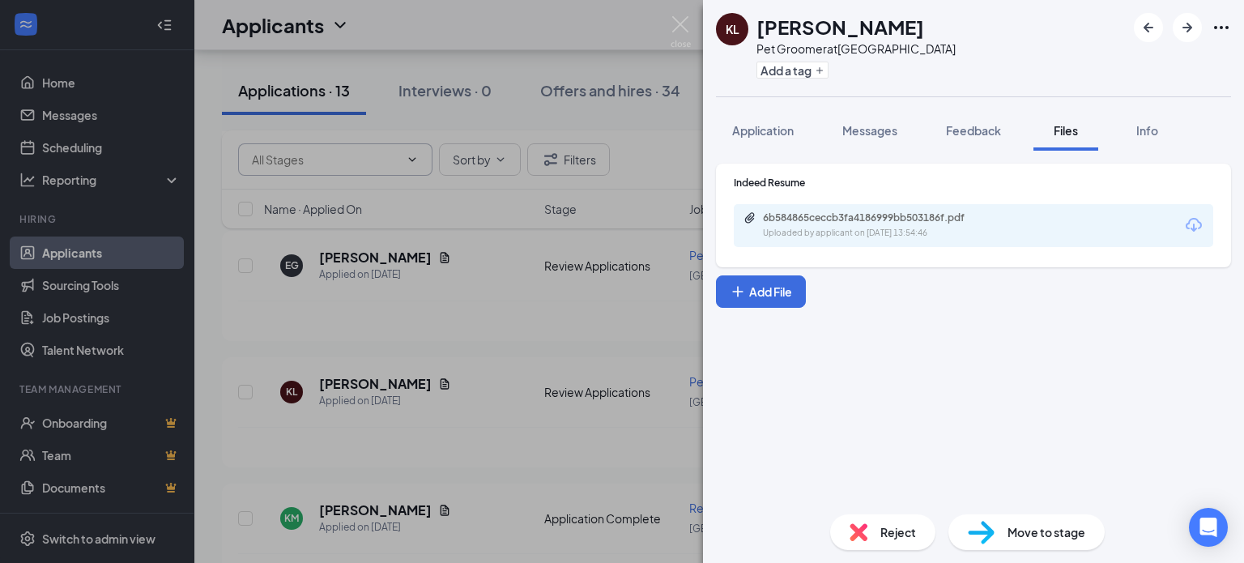
click at [871, 530] on div "Reject" at bounding box center [882, 532] width 105 height 36
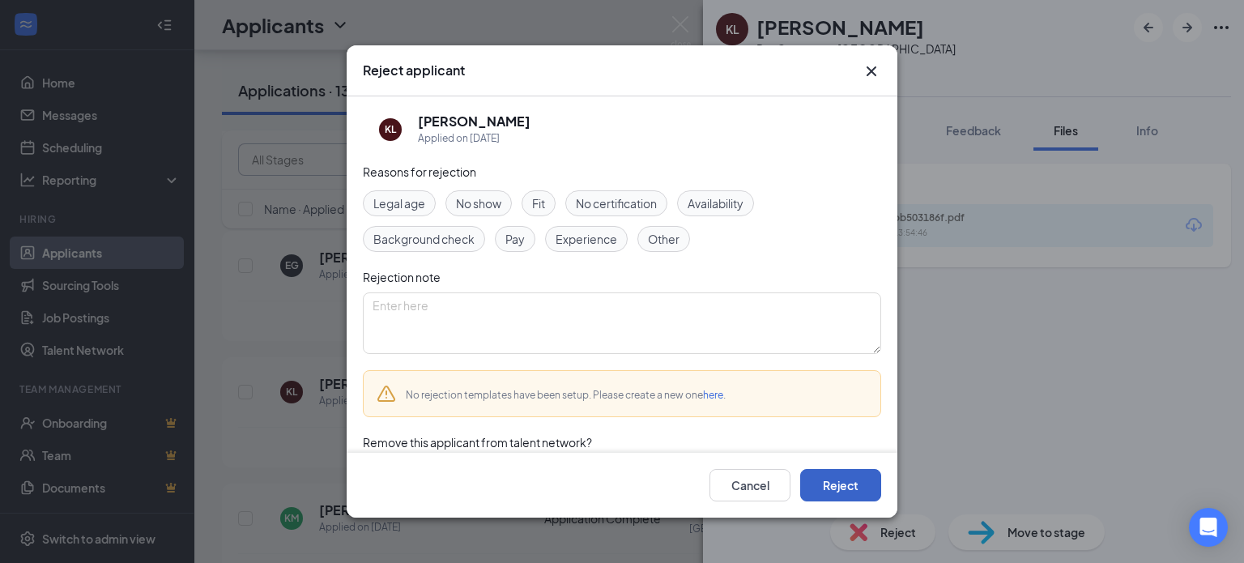
click at [839, 483] on button "Reject" at bounding box center [840, 485] width 81 height 32
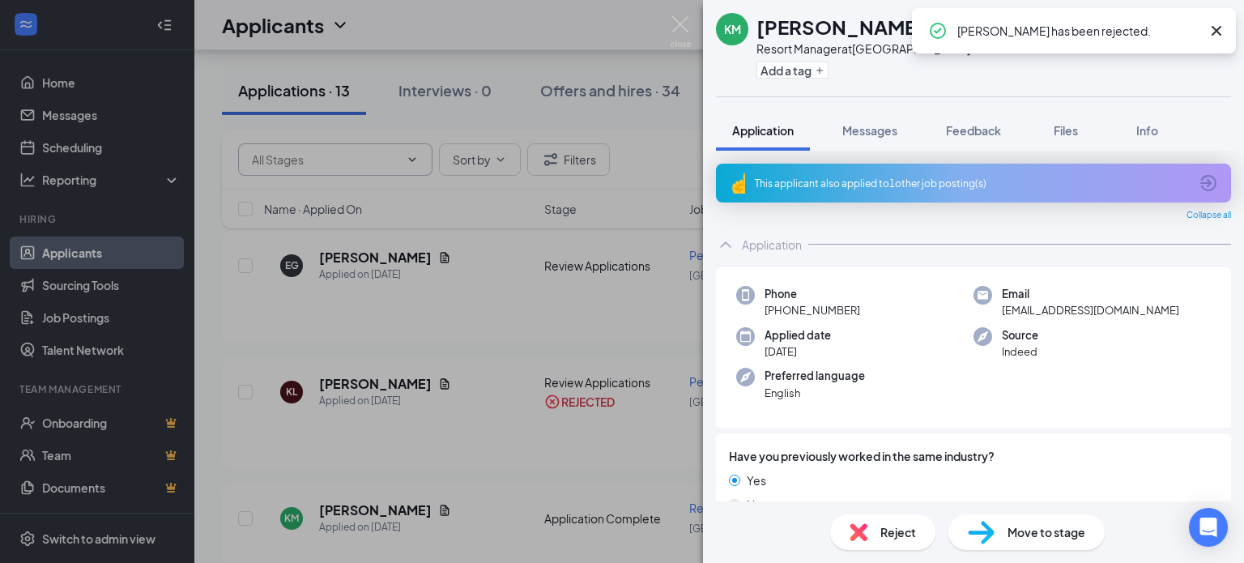
click at [464, 428] on div "KM [PERSON_NAME] Resort Manager at [GEOGRAPHIC_DATA] Add a tag Application Mess…" at bounding box center [622, 281] width 1244 height 563
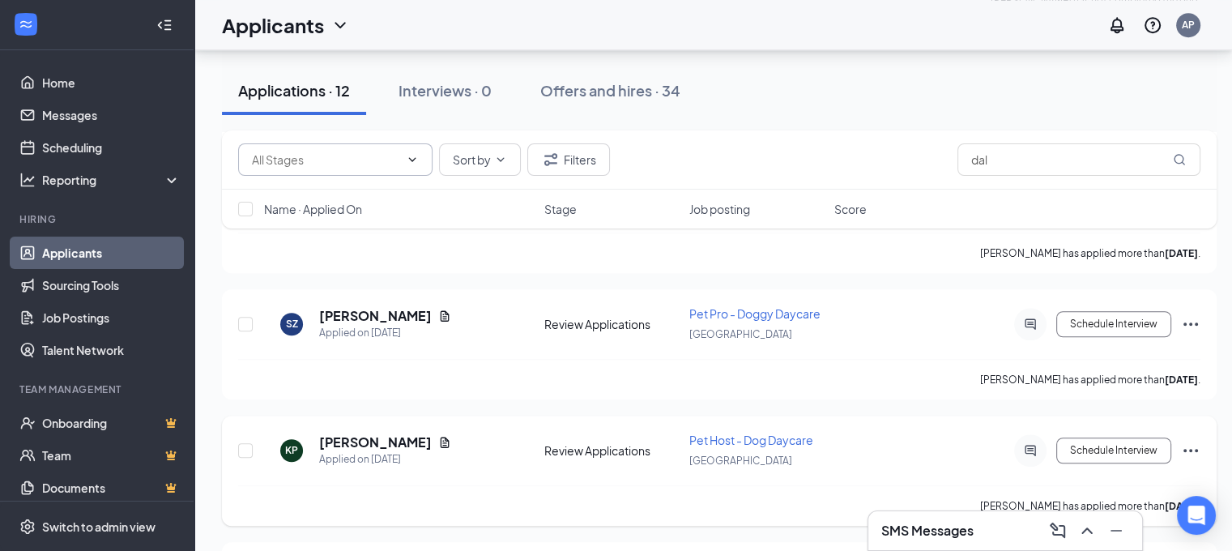
scroll to position [1338, 0]
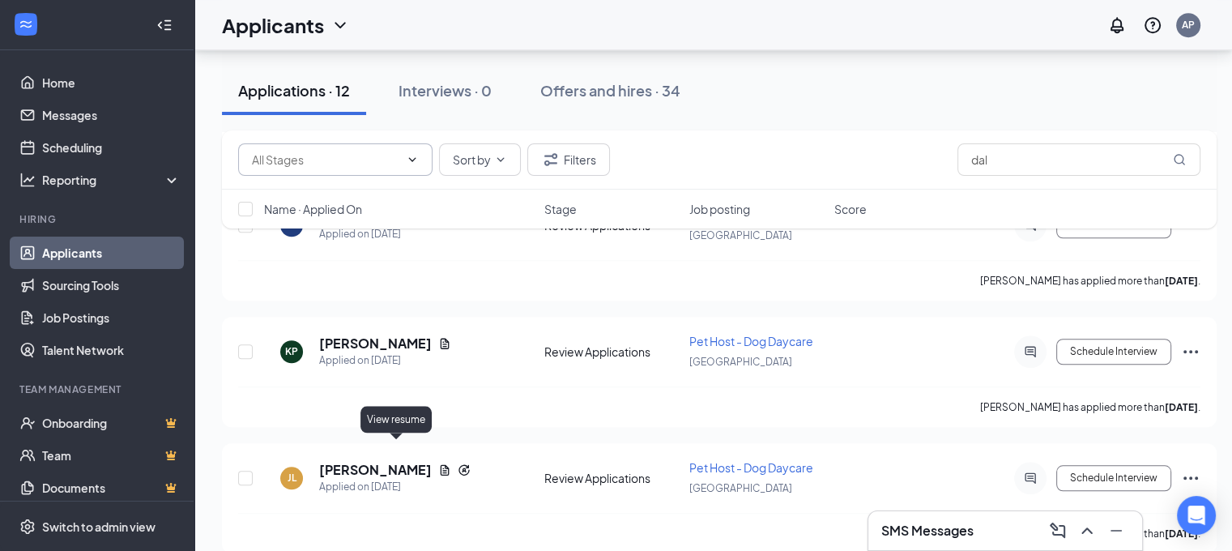
click at [438, 463] on icon "Document" at bounding box center [444, 469] width 13 height 13
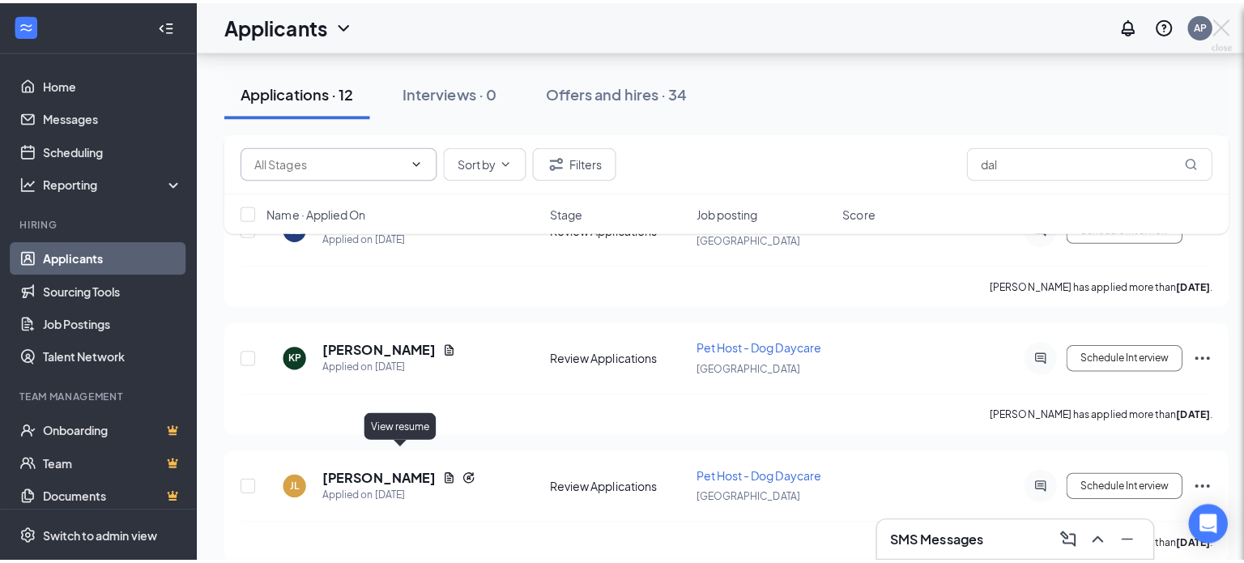
scroll to position [1325, 0]
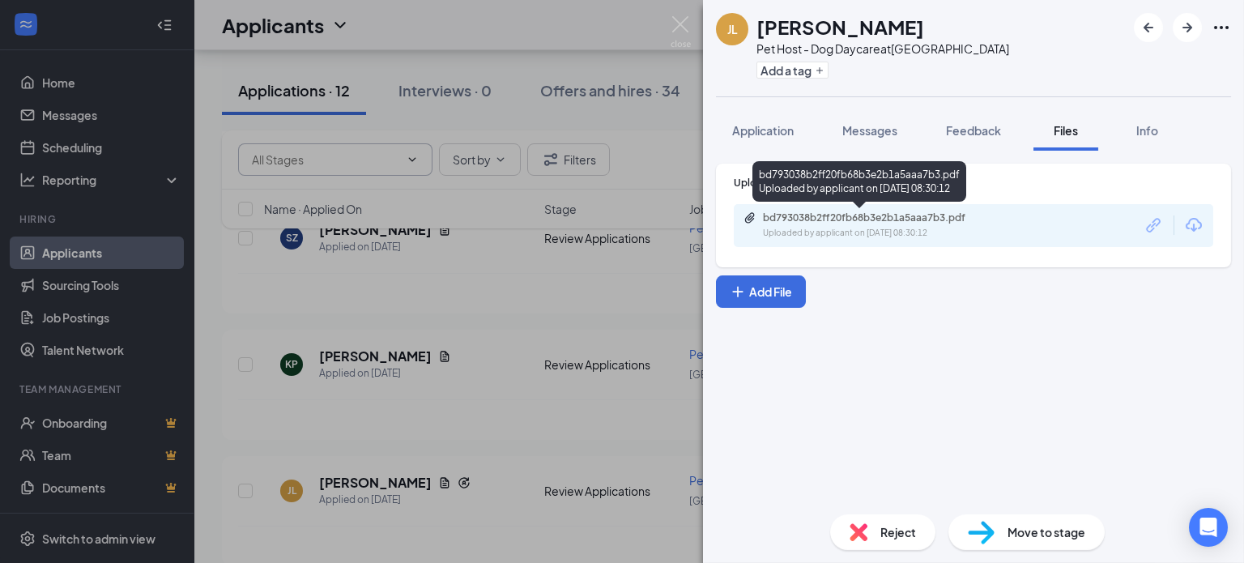
click at [850, 224] on div "bd793038b2ff20fb68b3e2b1a5aaa7b3.pdf" at bounding box center [876, 217] width 227 height 13
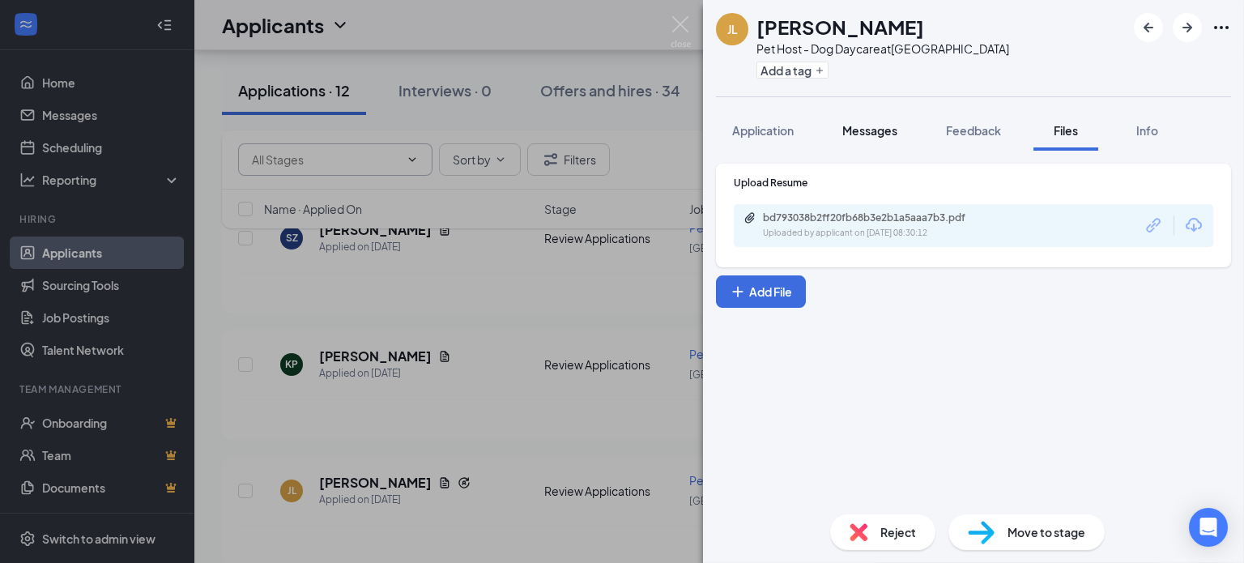
click at [869, 129] on span "Messages" at bounding box center [869, 130] width 55 height 15
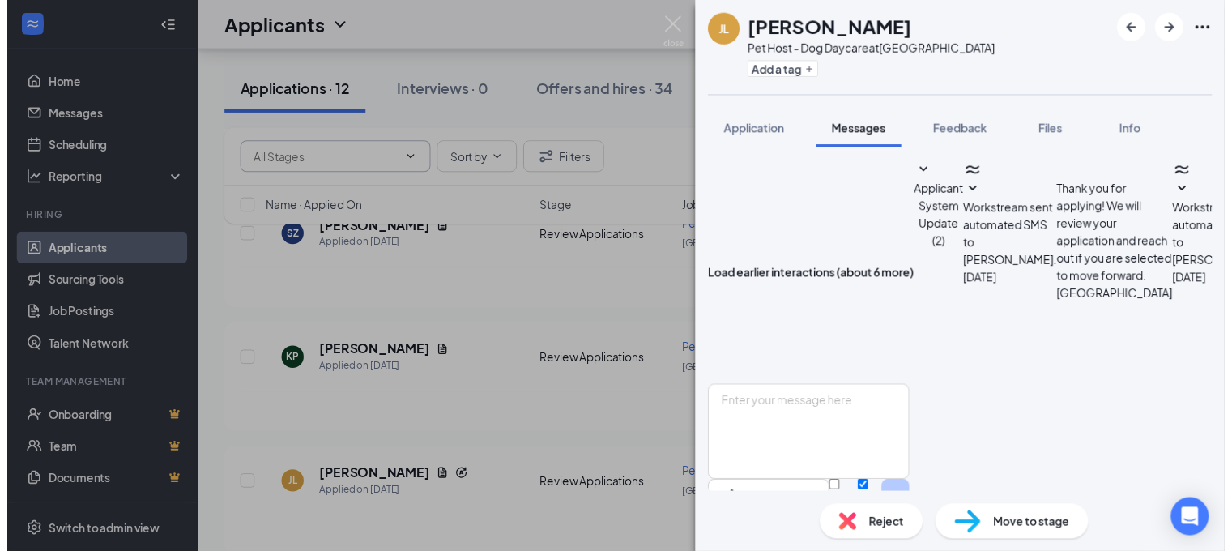
scroll to position [812, 0]
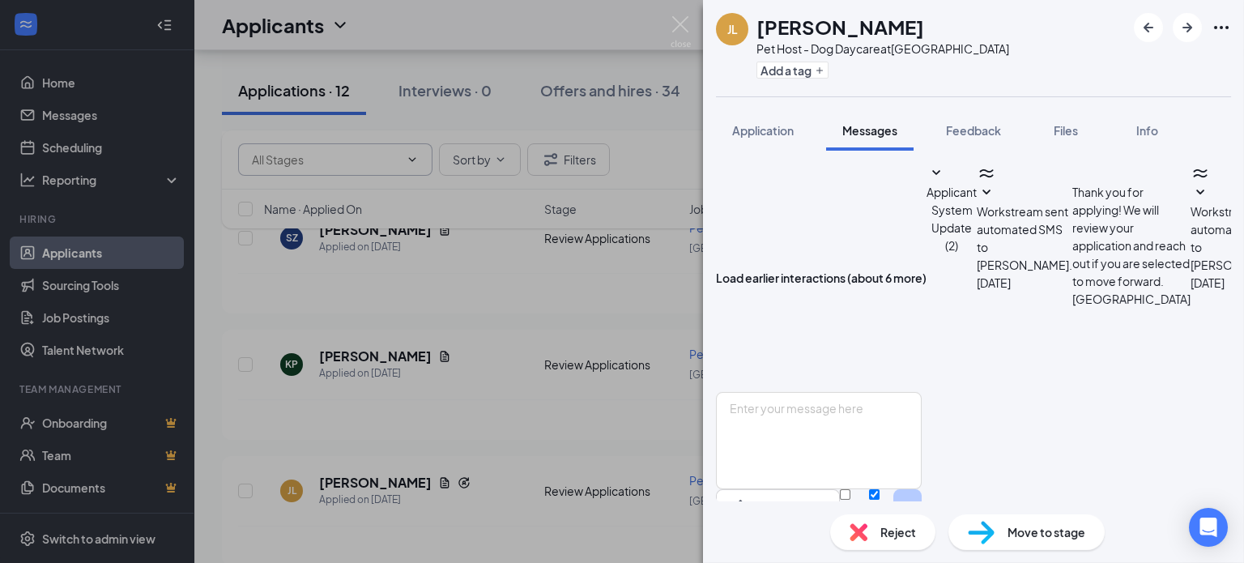
click at [440, 420] on div "[PERSON_NAME] Pet Host - Dog Daycare at [GEOGRAPHIC_DATA] Add a tag Application…" at bounding box center [622, 281] width 1244 height 563
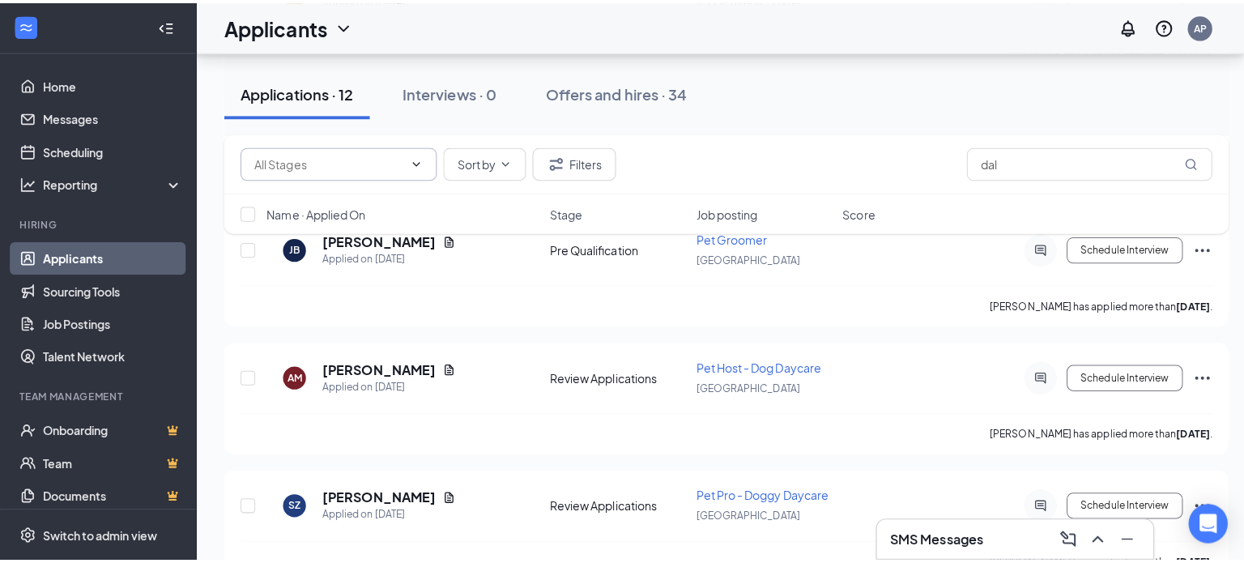
scroll to position [1001, 0]
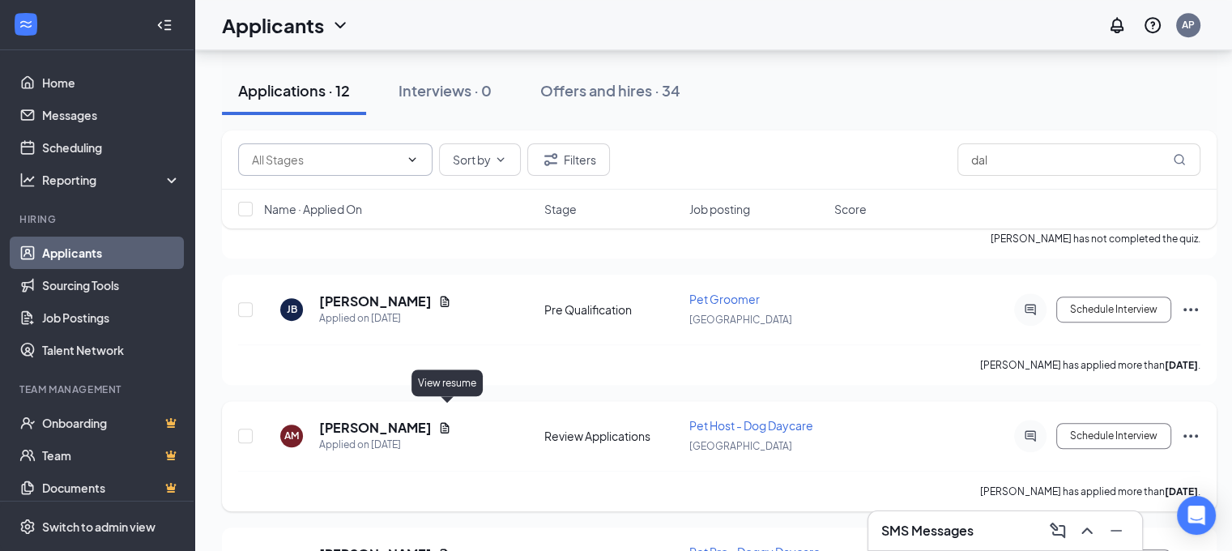
click at [450, 421] on icon "Document" at bounding box center [444, 427] width 13 height 13
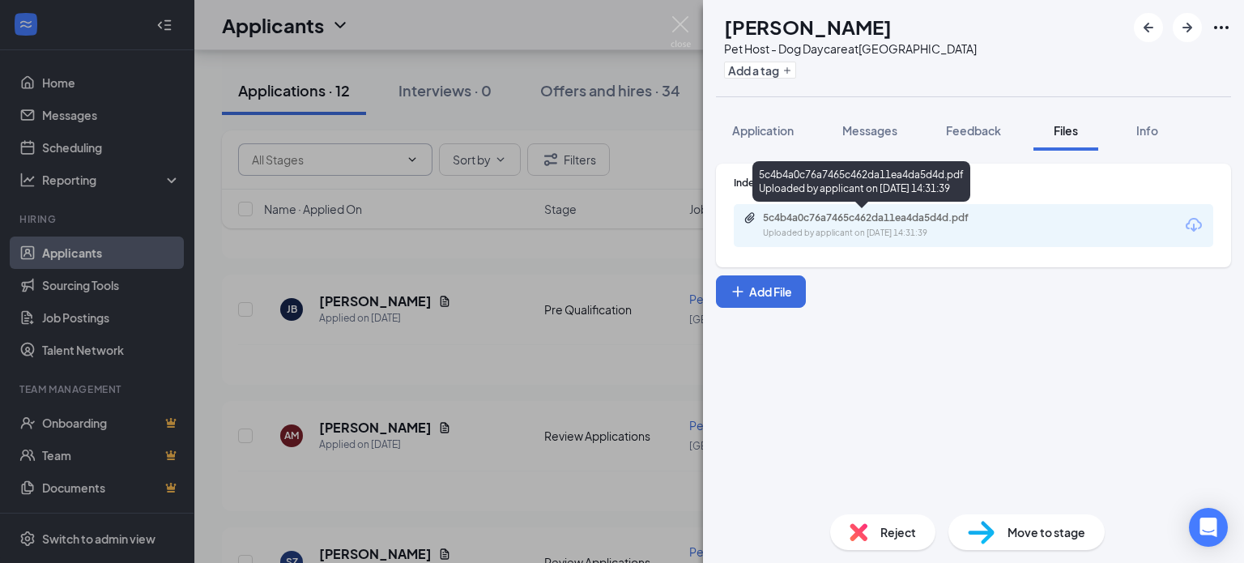
click at [847, 226] on div "5c4b4a0c76a7465c462da11ea4da5d4d.pdf Uploaded by applicant on [DATE] 14:31:39" at bounding box center [874, 225] width 262 height 28
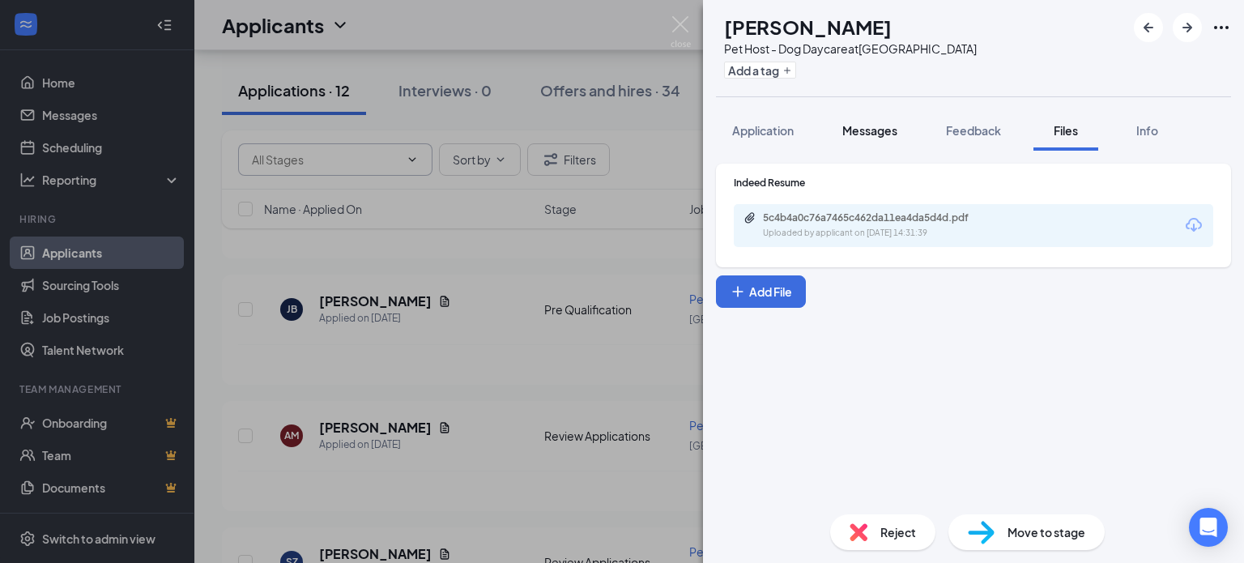
click at [889, 138] on div "Messages" at bounding box center [869, 130] width 55 height 16
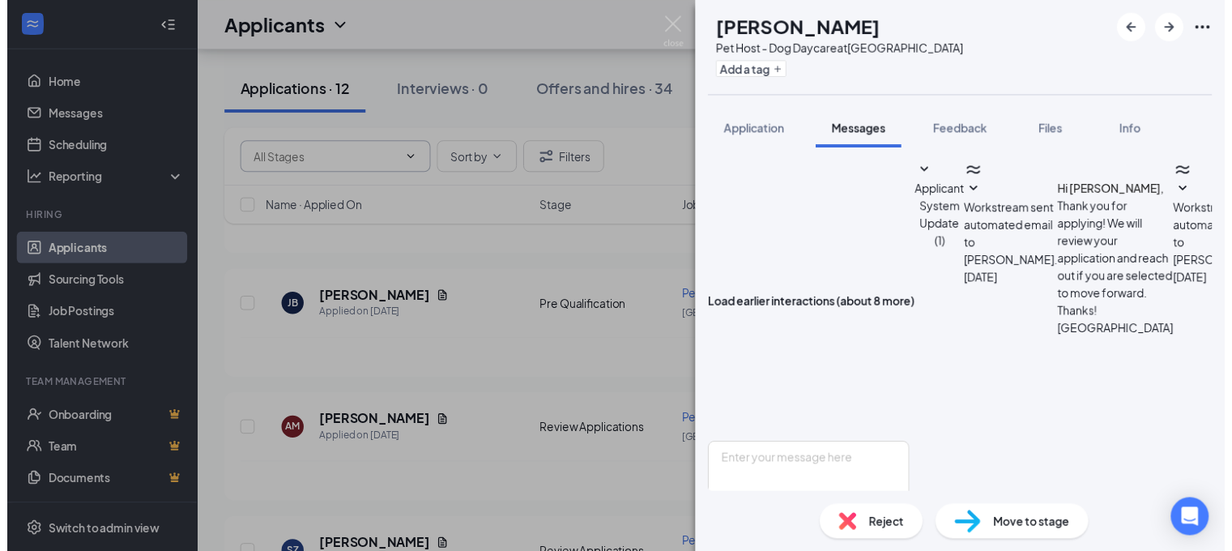
scroll to position [432, 0]
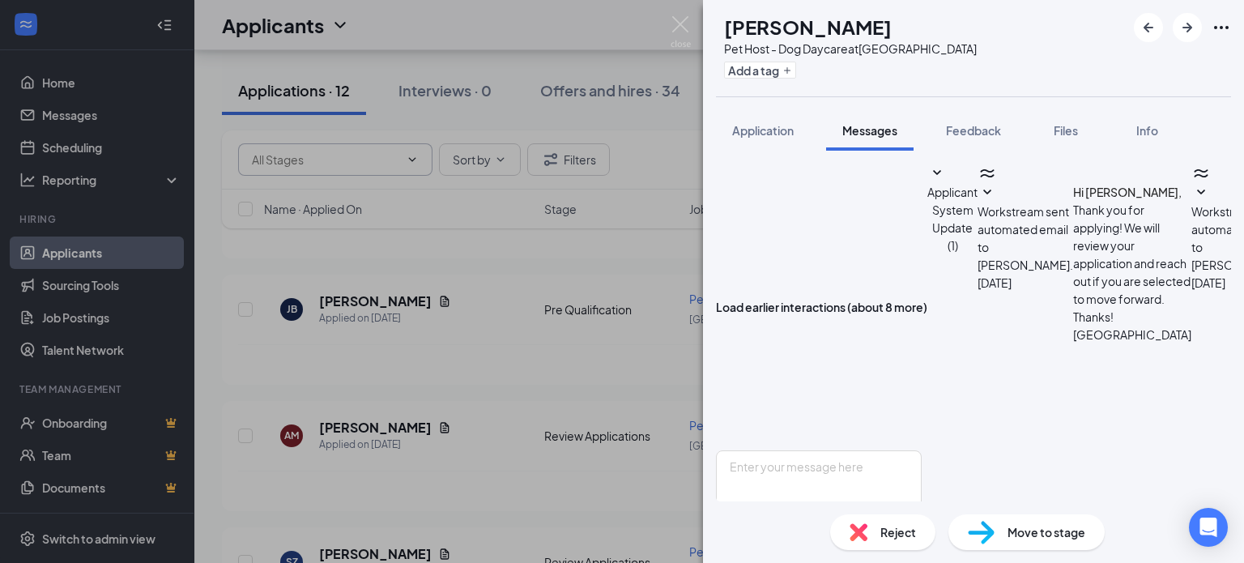
click at [510, 464] on div "AM [PERSON_NAME] Pet Host - Dog Daycare at [GEOGRAPHIC_DATA] Add a tag Applicat…" at bounding box center [622, 281] width 1244 height 563
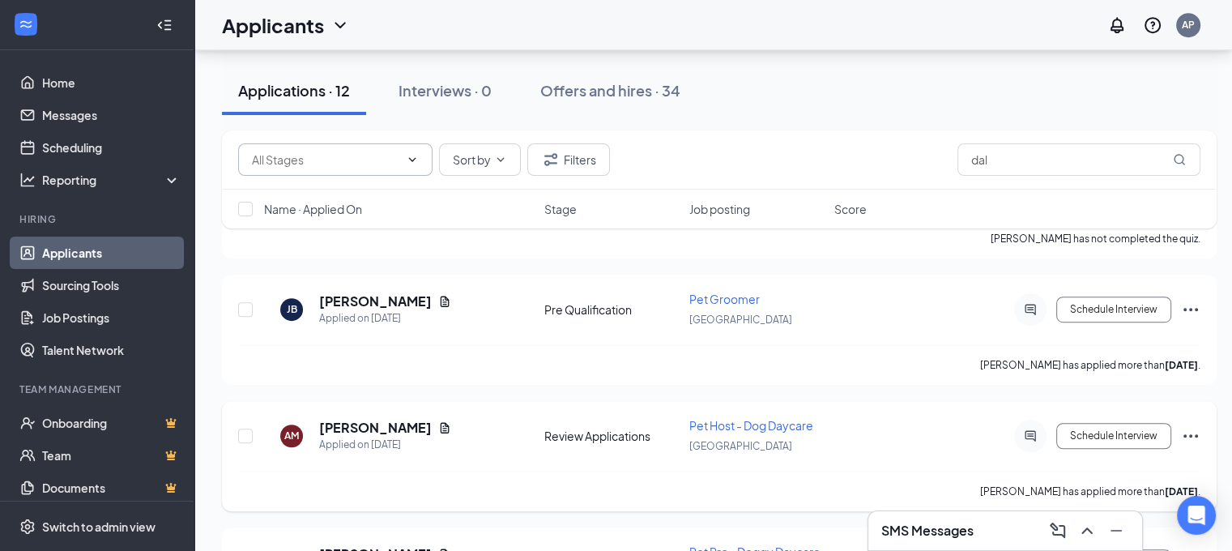
click at [1190, 426] on icon "Ellipses" at bounding box center [1190, 435] width 19 height 19
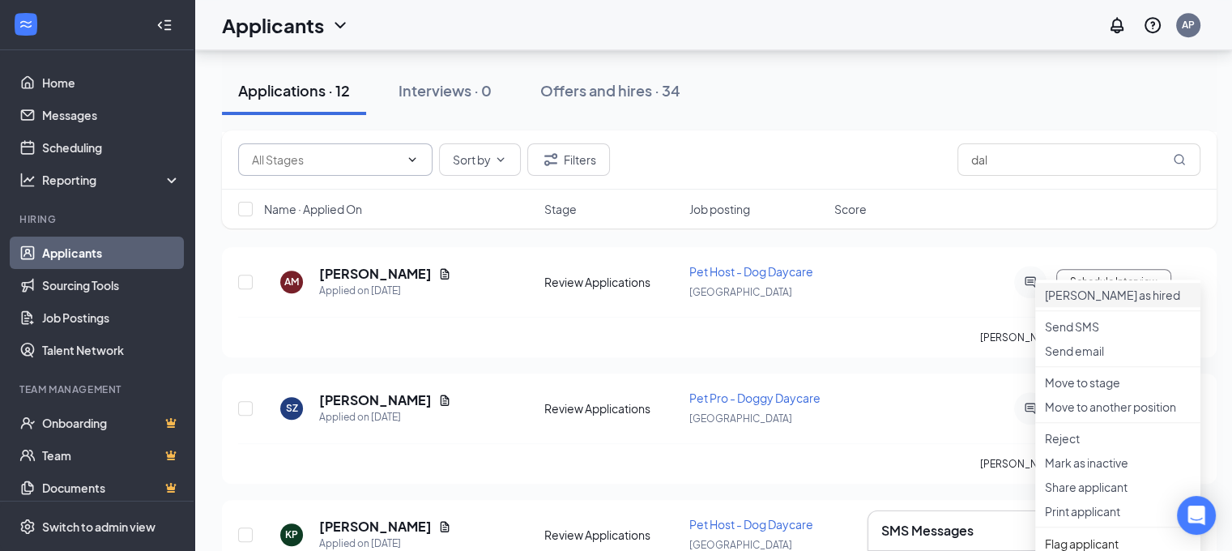
scroll to position [1163, 0]
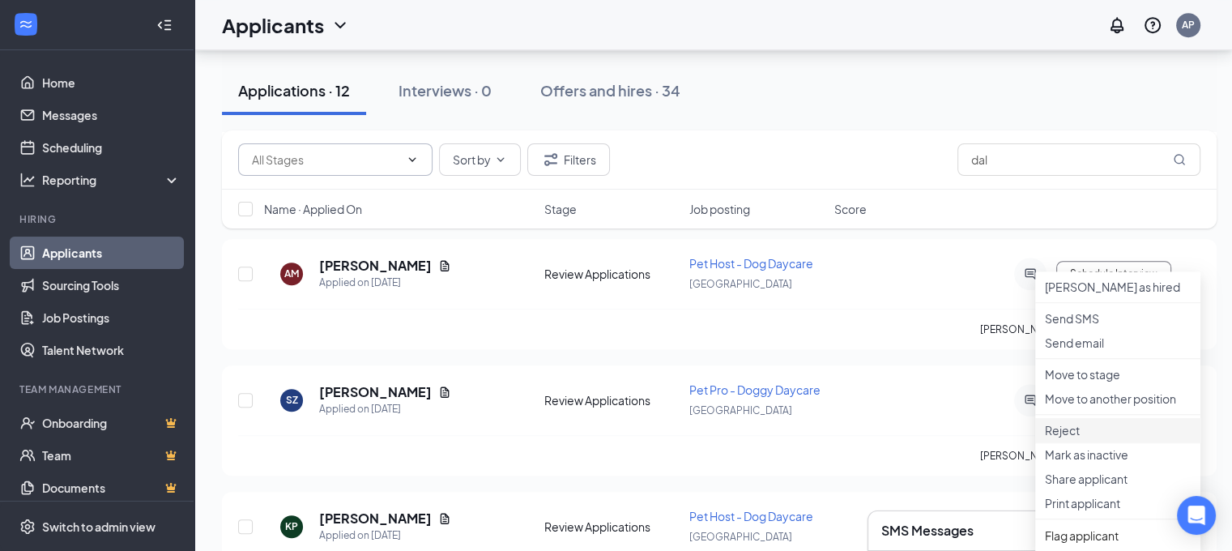
click at [1057, 438] on p "Reject" at bounding box center [1118, 430] width 146 height 16
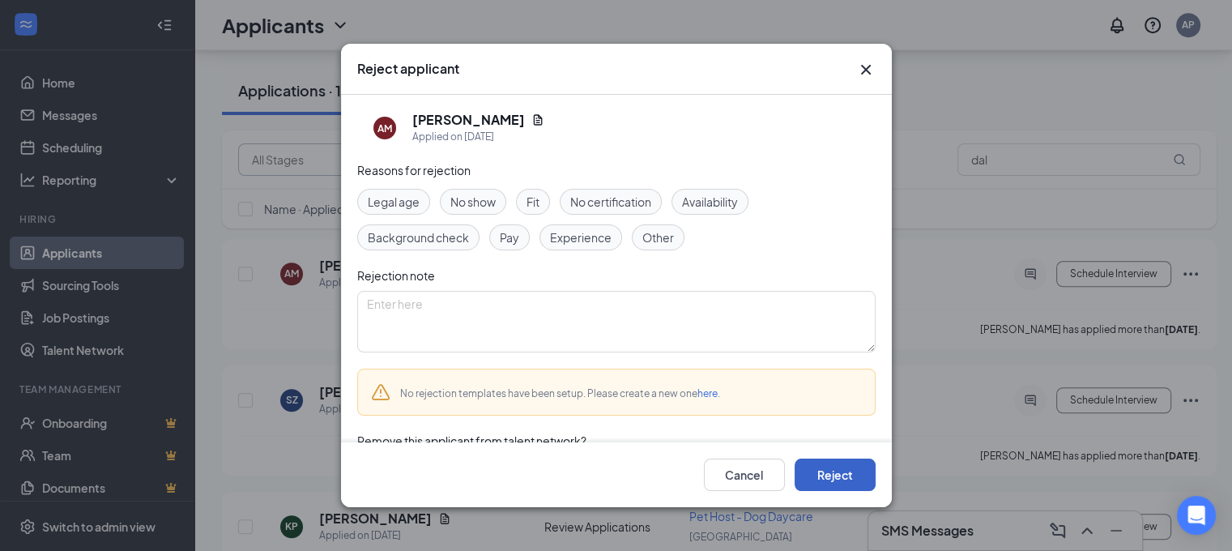
click at [836, 475] on button "Reject" at bounding box center [834, 474] width 81 height 32
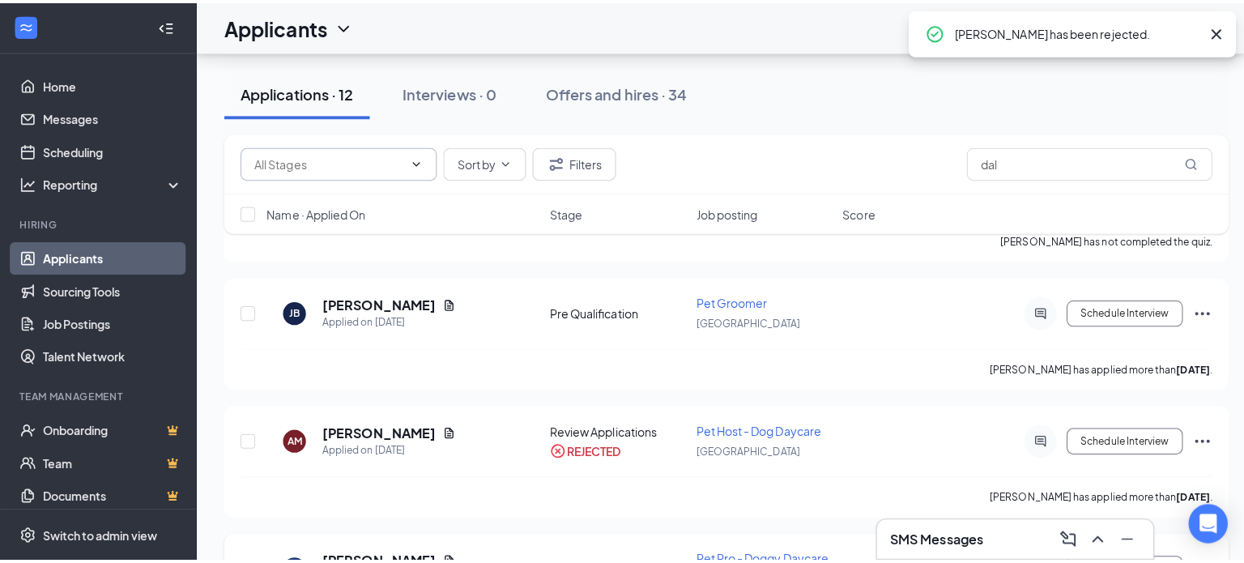
scroll to position [1001, 0]
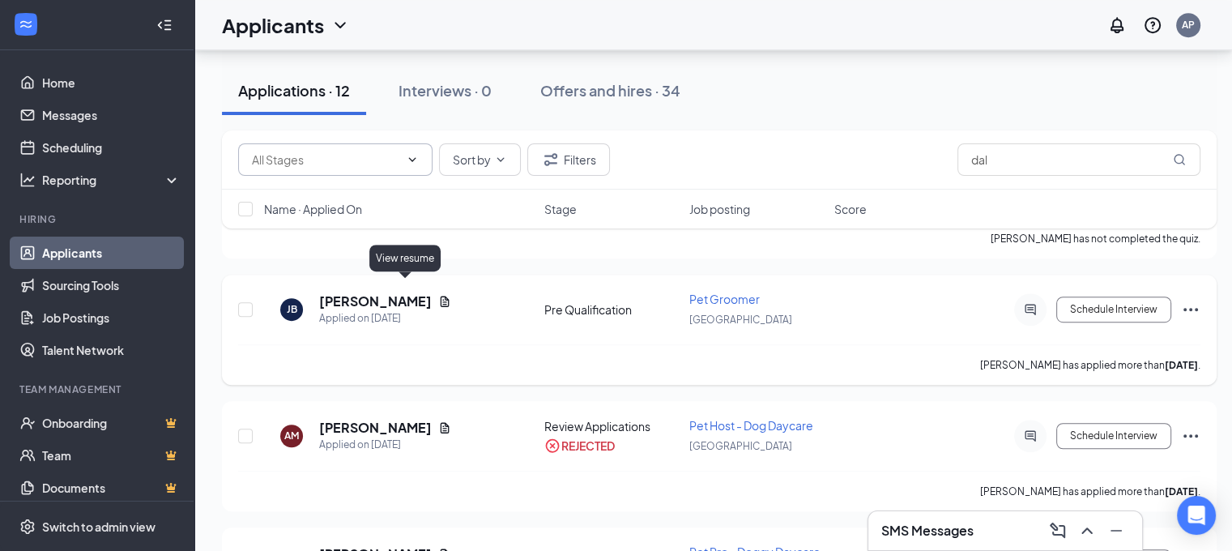
click at [441, 296] on icon "Document" at bounding box center [445, 301] width 9 height 11
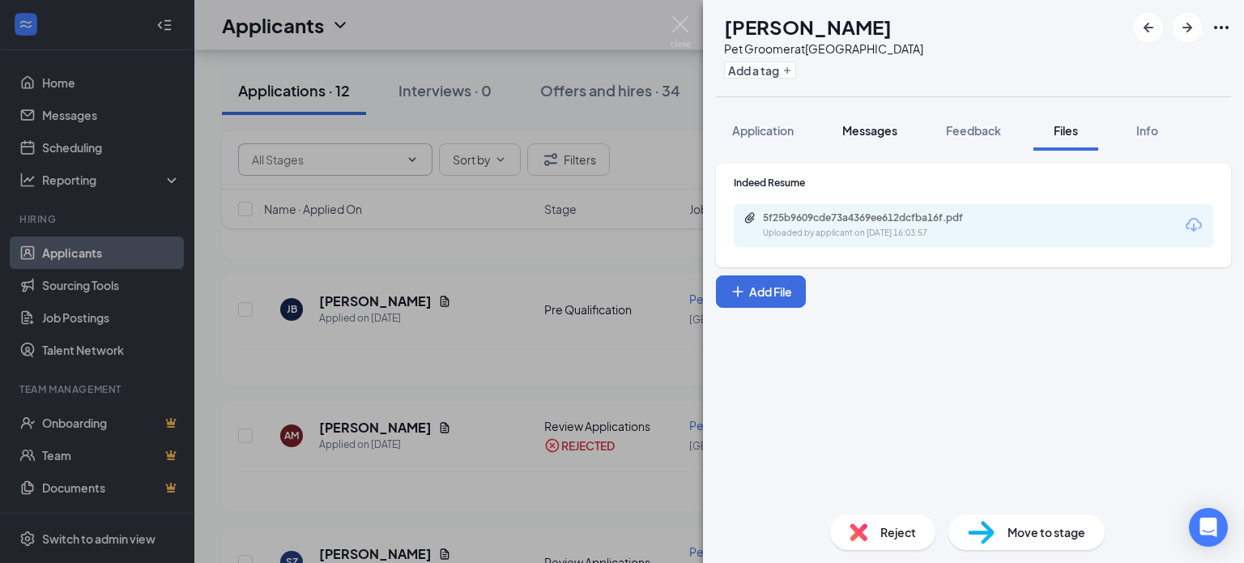
click at [866, 131] on span "Messages" at bounding box center [869, 130] width 55 height 15
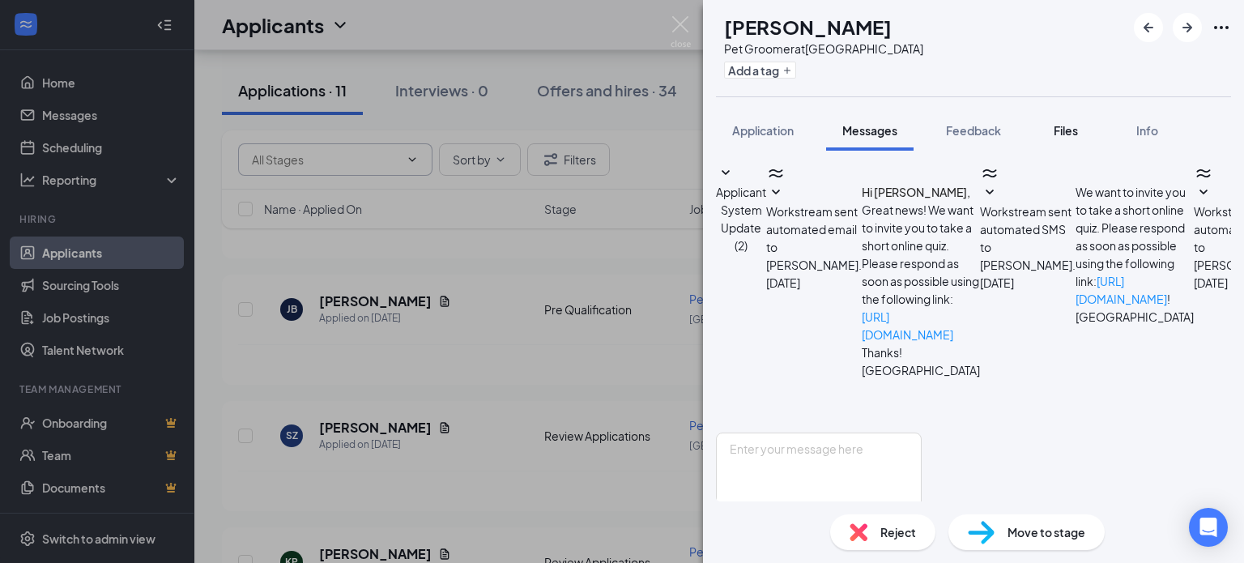
click at [1064, 122] on div "Files" at bounding box center [1066, 130] width 32 height 16
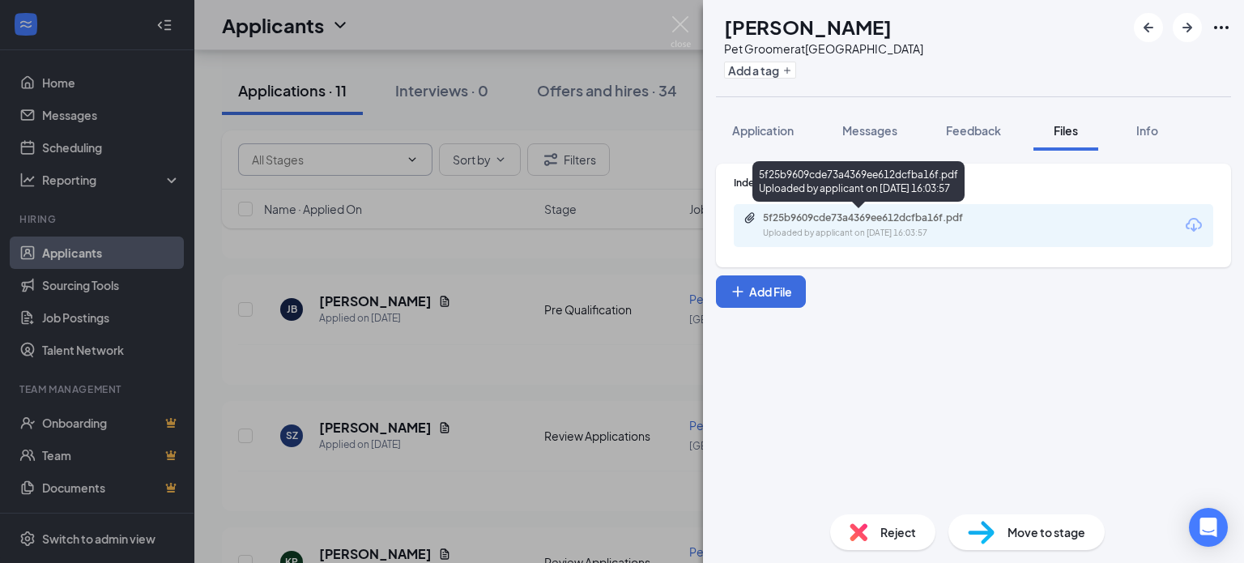
click at [905, 223] on div "5f25b9609cde73a4369ee612dcfba16f.pdf" at bounding box center [876, 217] width 227 height 13
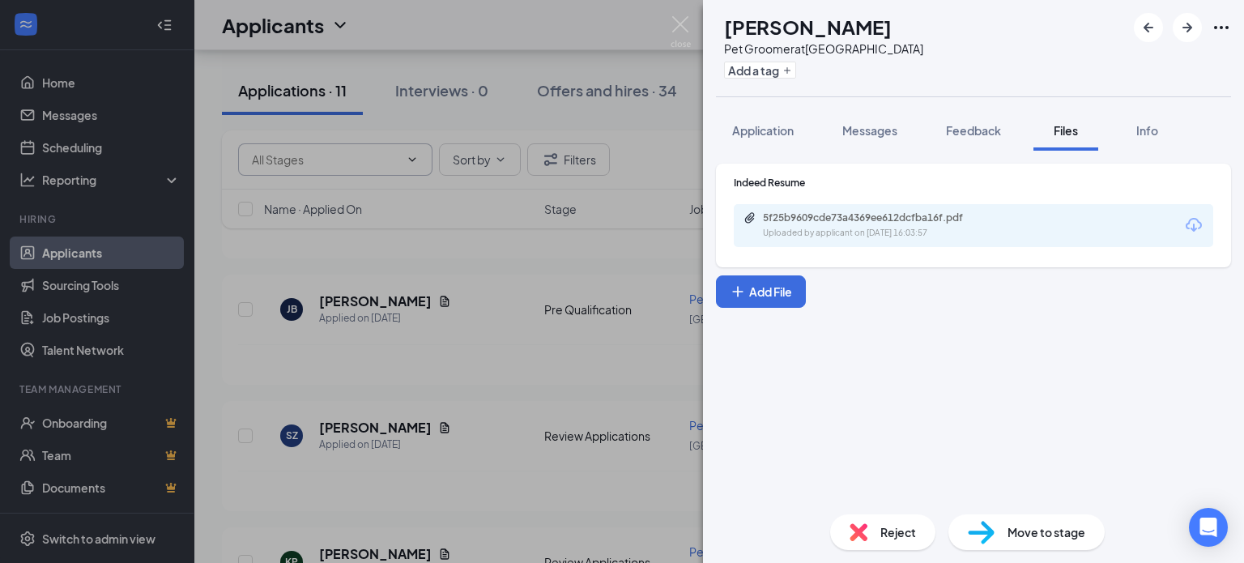
click at [871, 526] on div "Reject" at bounding box center [882, 532] width 105 height 36
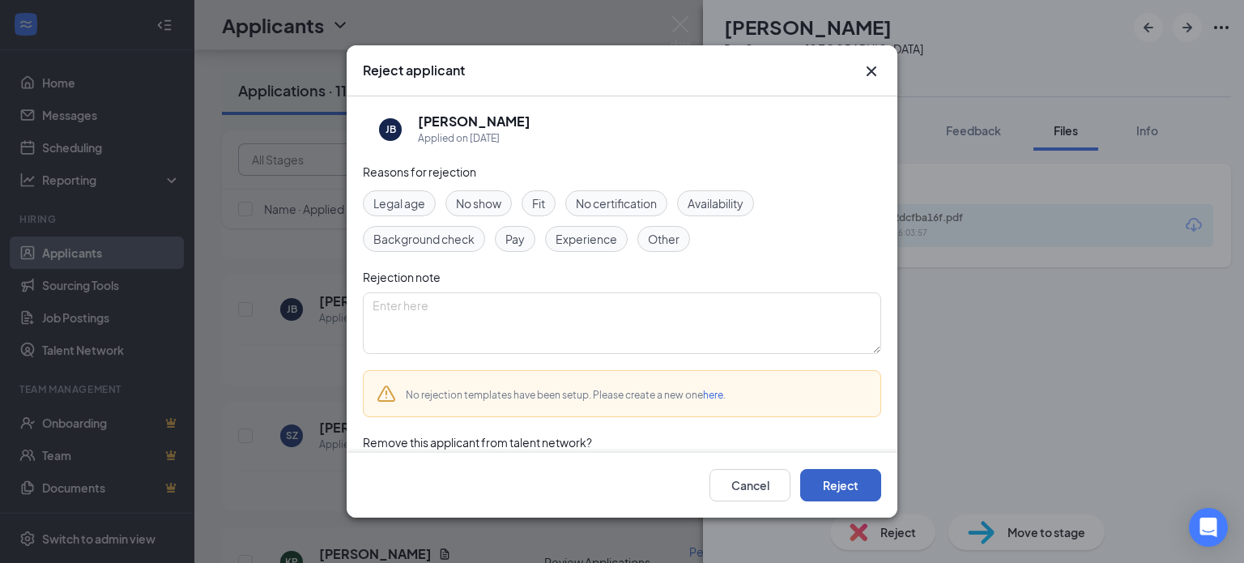
click at [848, 489] on button "Reject" at bounding box center [840, 485] width 81 height 32
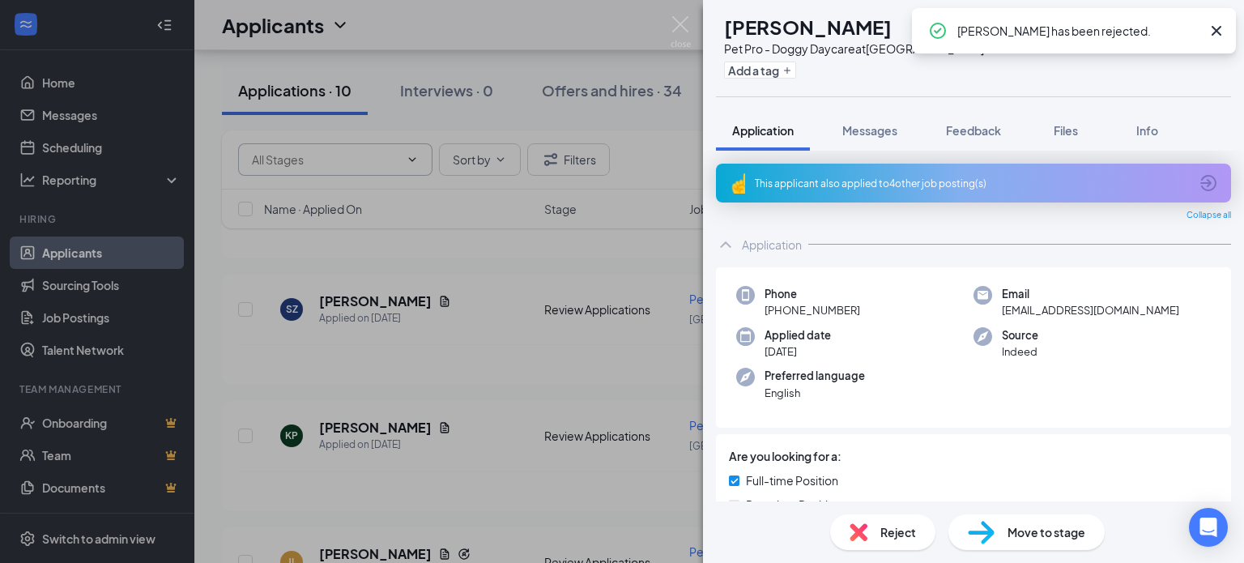
click at [514, 476] on div "SZ [PERSON_NAME] Pet Pro - Doggy Daycare at [GEOGRAPHIC_DATA] Add a tag Applica…" at bounding box center [622, 281] width 1244 height 563
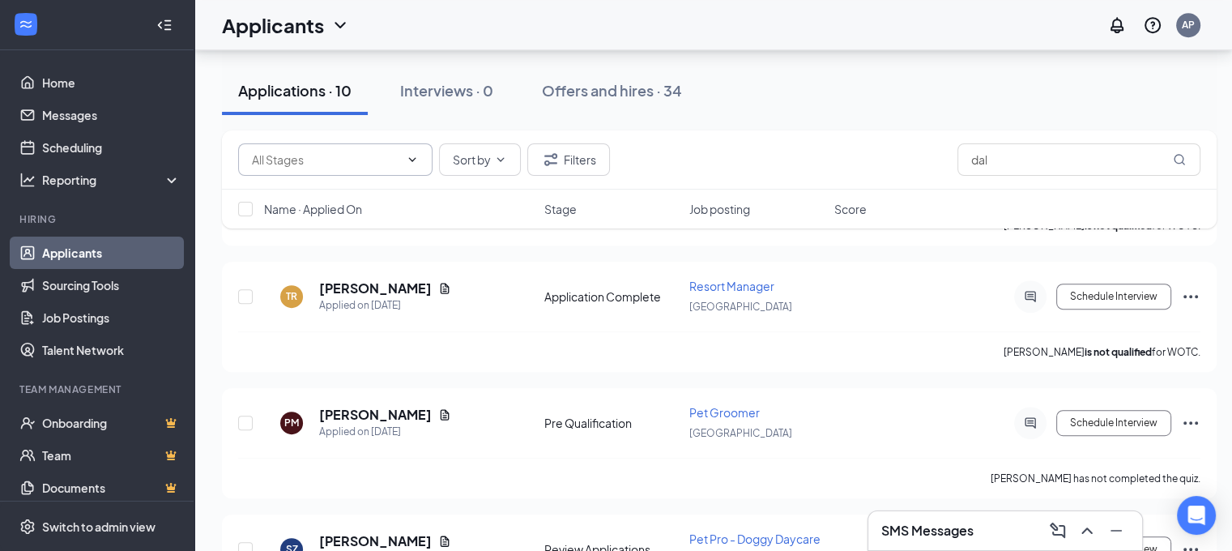
scroll to position [731, 0]
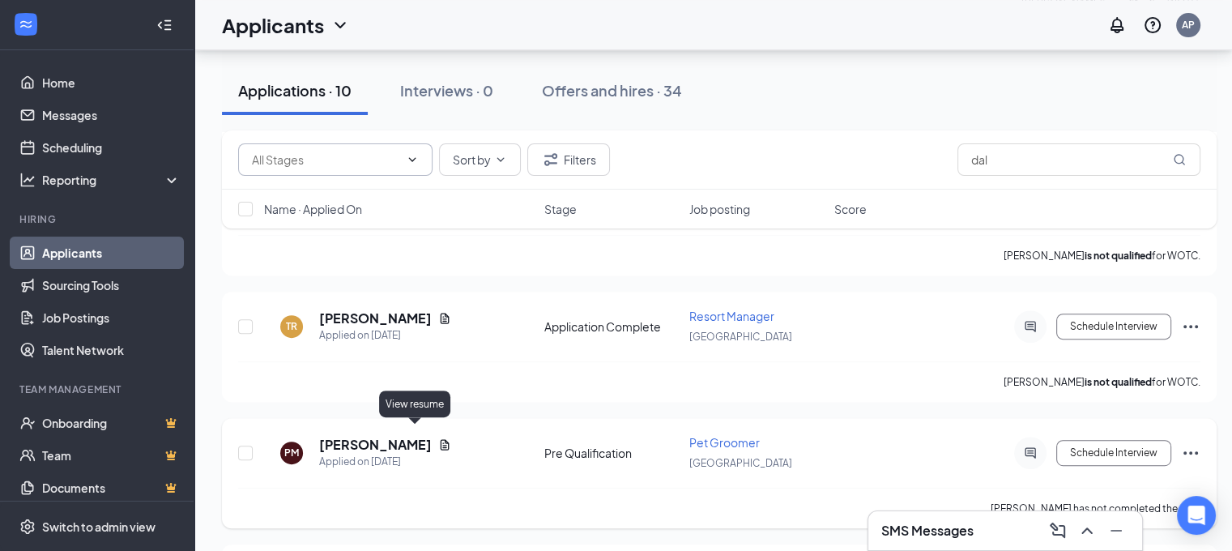
click at [438, 438] on icon "Document" at bounding box center [444, 444] width 13 height 13
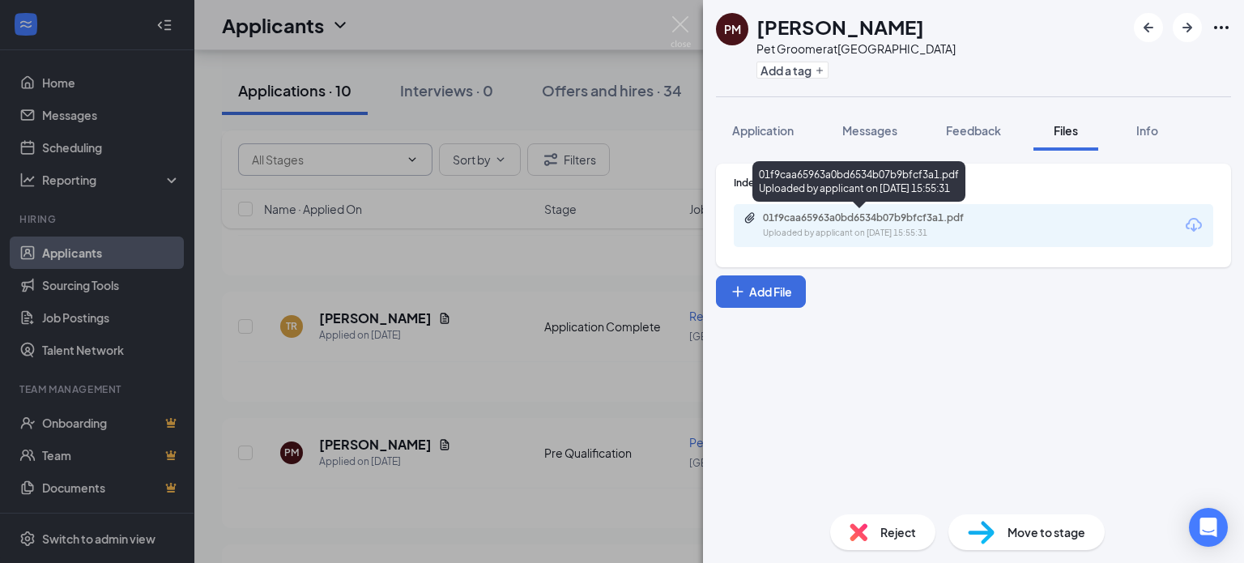
click at [877, 212] on div "01f9caa65963a0bd6534b07b9bfcf3a1.pdf" at bounding box center [876, 217] width 227 height 13
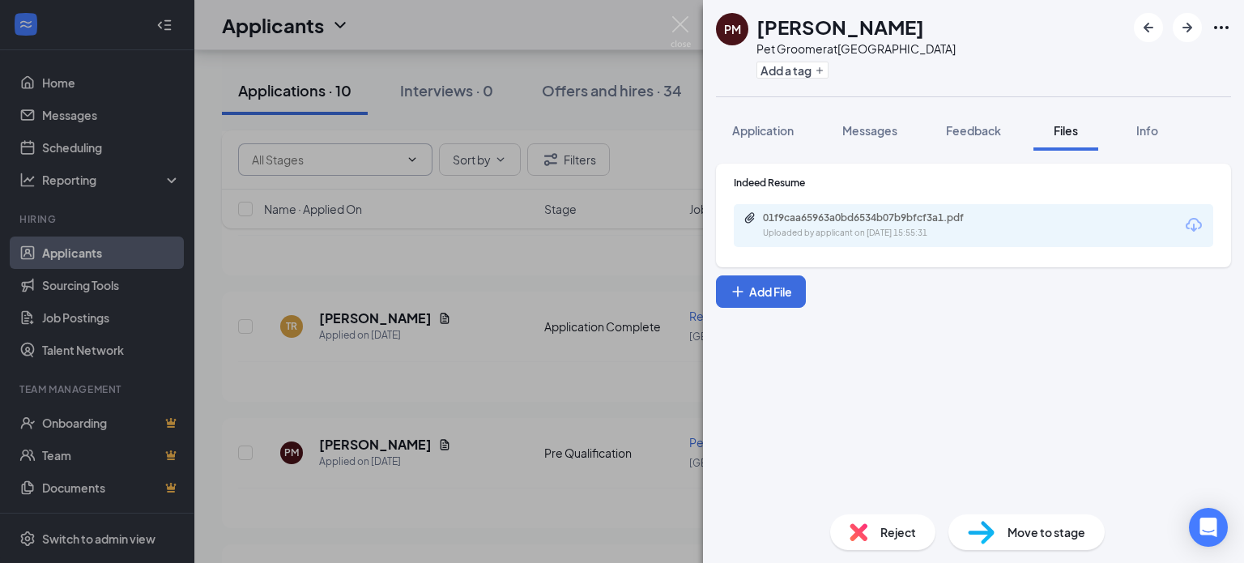
click at [509, 272] on div "PM [PERSON_NAME] Pet Groomer at [GEOGRAPHIC_DATA] Add a tag Application Message…" at bounding box center [622, 281] width 1244 height 563
